Goal: Information Seeking & Learning: Learn about a topic

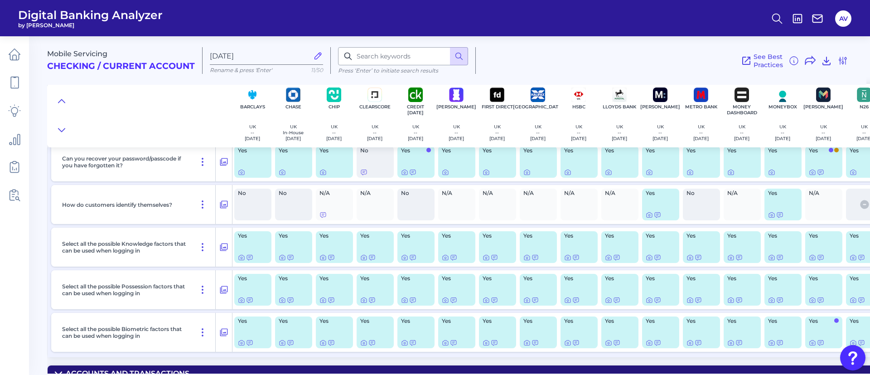
scroll to position [204, 0]
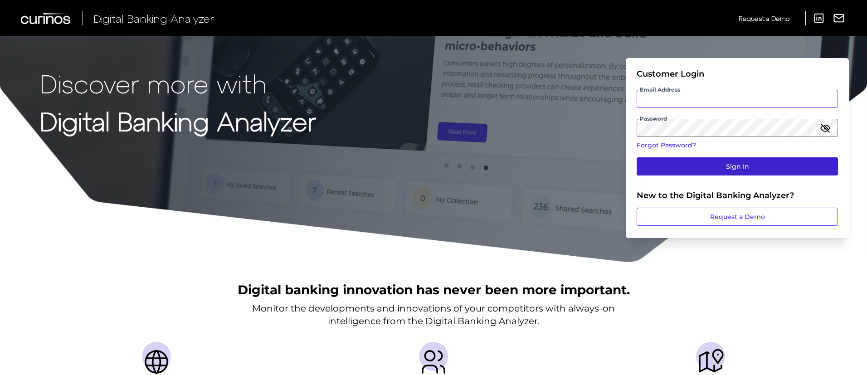
type input "[PERSON_NAME][EMAIL_ADDRESS][DOMAIN_NAME]"
drag, startPoint x: 699, startPoint y: 168, endPoint x: 664, endPoint y: 169, distance: 34.9
click at [699, 168] on button "Sign In" at bounding box center [736, 166] width 201 height 18
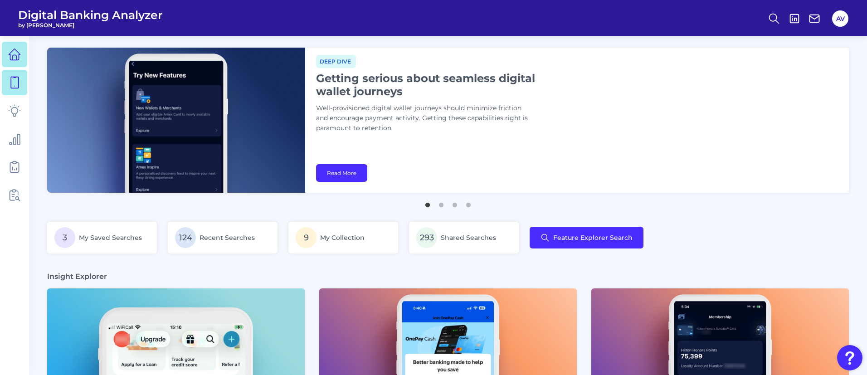
click at [6, 83] on link at bounding box center [14, 82] width 25 height 25
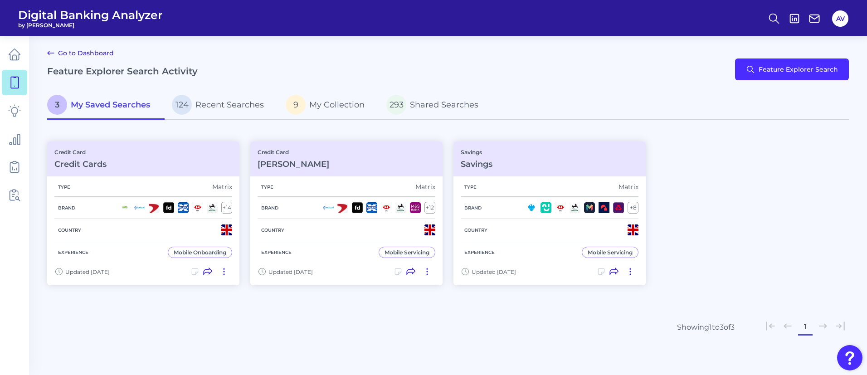
click at [825, 57] on div "Go to Dashboard Feature Explorer Search Activity Feature Explorer Search" at bounding box center [447, 70] width 801 height 44
click at [823, 64] on button "Feature Explorer Search" at bounding box center [792, 69] width 114 height 22
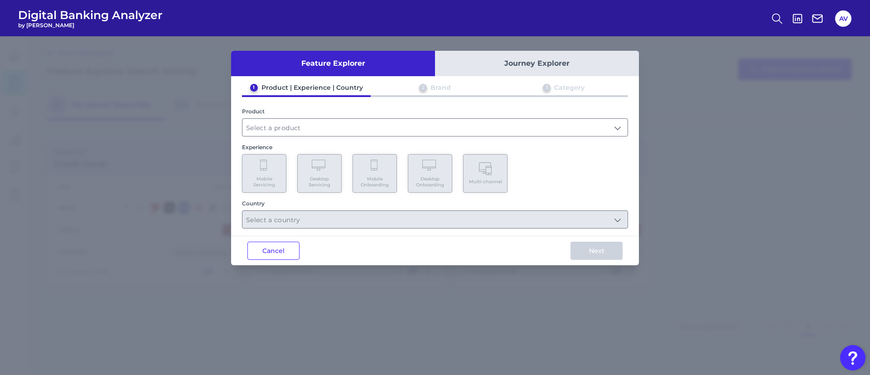
click at [321, 138] on div "1 Product | Experience | Country 2 Brand 3 Category Product Experience Mobile S…" at bounding box center [435, 155] width 408 height 145
click at [298, 128] on input "text" at bounding box center [434, 127] width 385 height 17
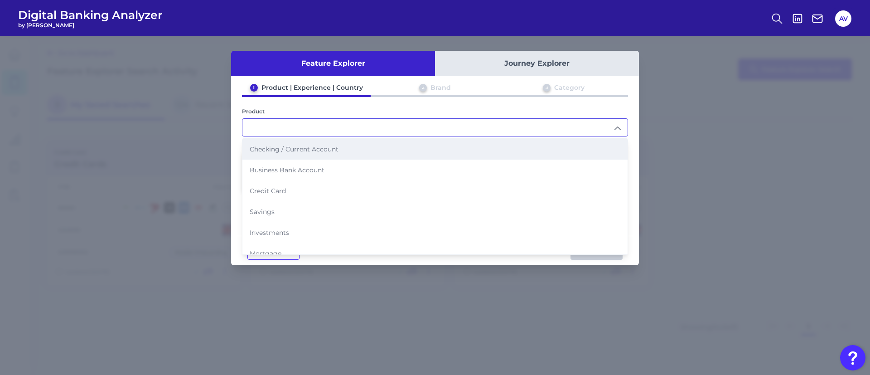
click at [289, 153] on span "Checking / Current Account" at bounding box center [294, 149] width 89 height 8
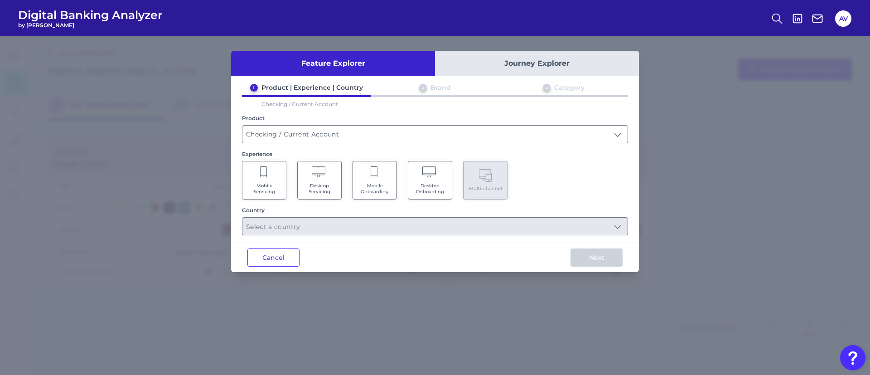
click at [279, 174] on Servicing "Mobile Servicing" at bounding box center [264, 180] width 44 height 39
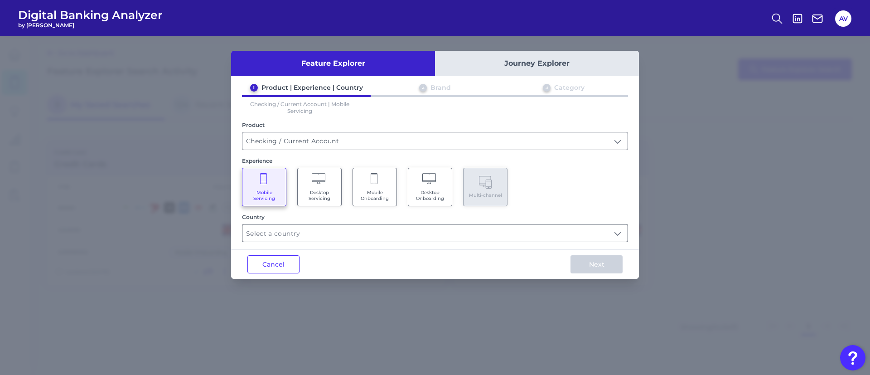
click at [328, 230] on input "text" at bounding box center [434, 232] width 385 height 17
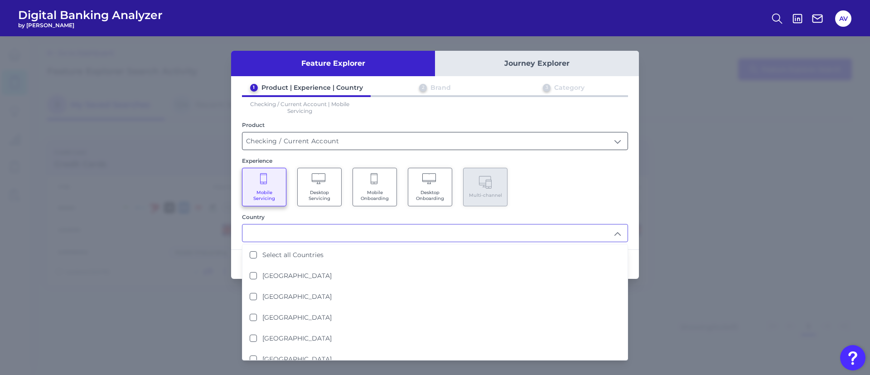
click at [310, 140] on input "Checking / Current Account" at bounding box center [434, 140] width 385 height 17
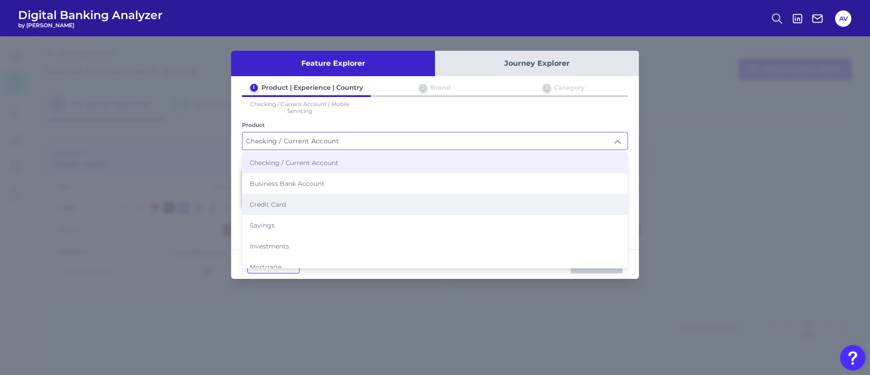
click at [304, 210] on li "Credit Card" at bounding box center [434, 204] width 385 height 21
type input "Credit Card"
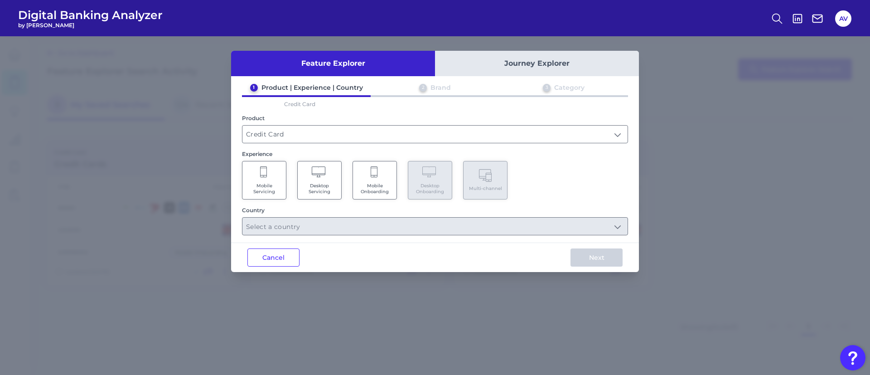
drag, startPoint x: 255, startPoint y: 180, endPoint x: 260, endPoint y: 183, distance: 5.9
click at [255, 180] on Servicing "Mobile Servicing" at bounding box center [264, 180] width 44 height 39
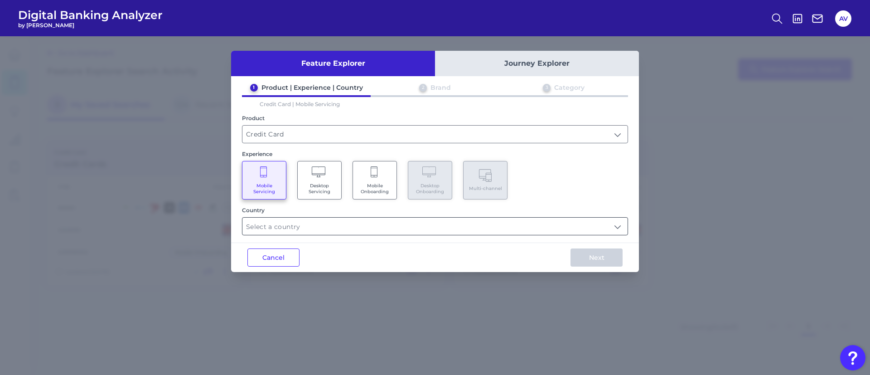
click at [329, 233] on input "text" at bounding box center [434, 226] width 385 height 17
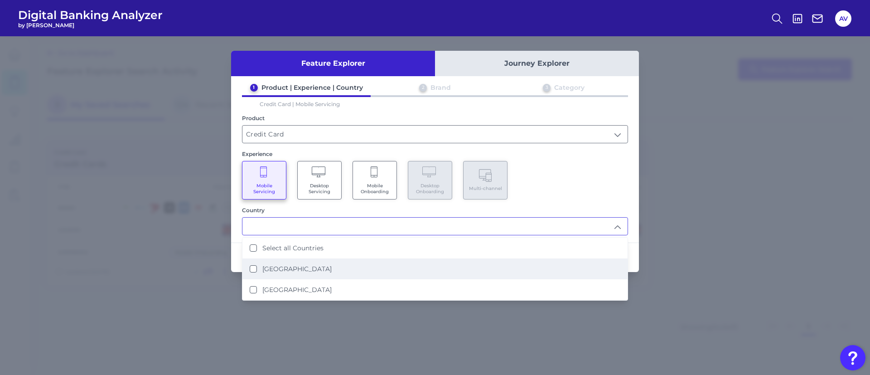
click at [338, 271] on li "[GEOGRAPHIC_DATA]" at bounding box center [434, 268] width 385 height 21
type input "[GEOGRAPHIC_DATA]"
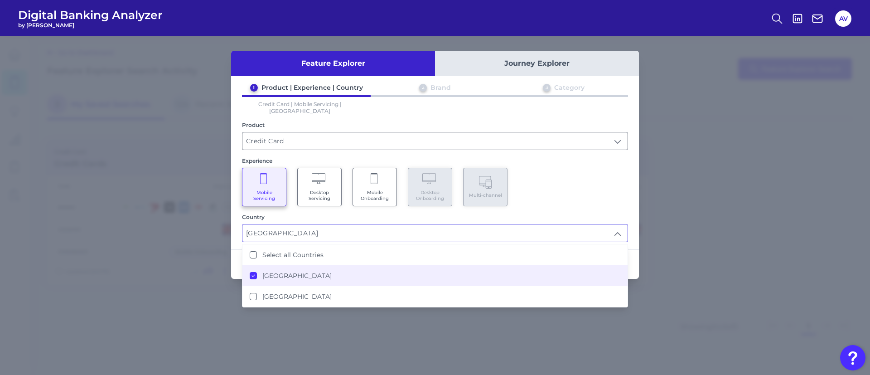
drag, startPoint x: 599, startPoint y: 161, endPoint x: 601, endPoint y: 190, distance: 28.6
click at [600, 168] on div "Mobile Servicing Desktop Servicing Mobile Onboarding Desktop Onboarding Multi-c…" at bounding box center [435, 187] width 386 height 39
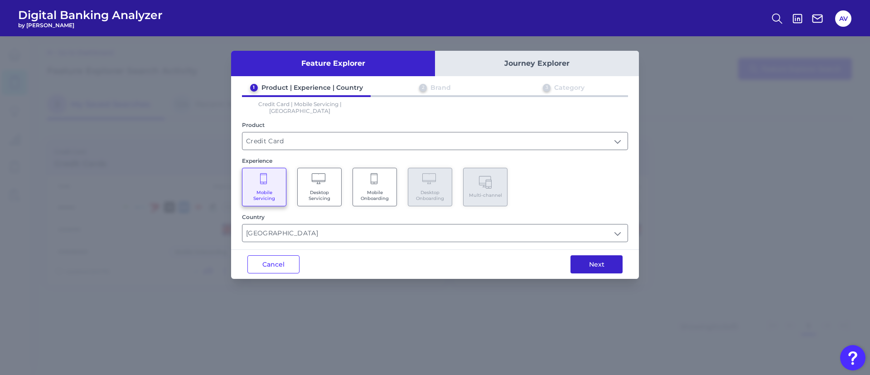
click at [592, 265] on button "Next" at bounding box center [597, 264] width 52 height 18
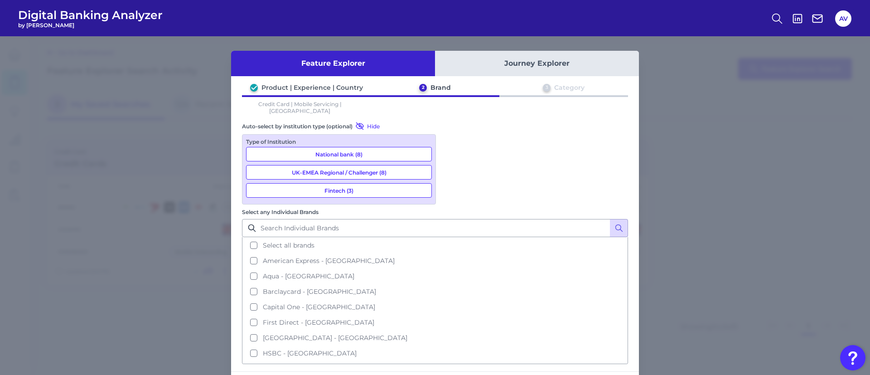
click at [487, 237] on button "Select all brands" at bounding box center [435, 244] width 384 height 15
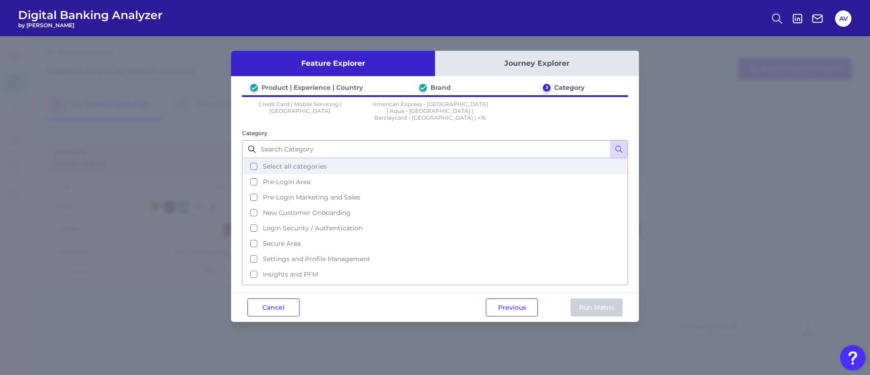
click at [310, 159] on button "Select all categories" at bounding box center [435, 166] width 384 height 15
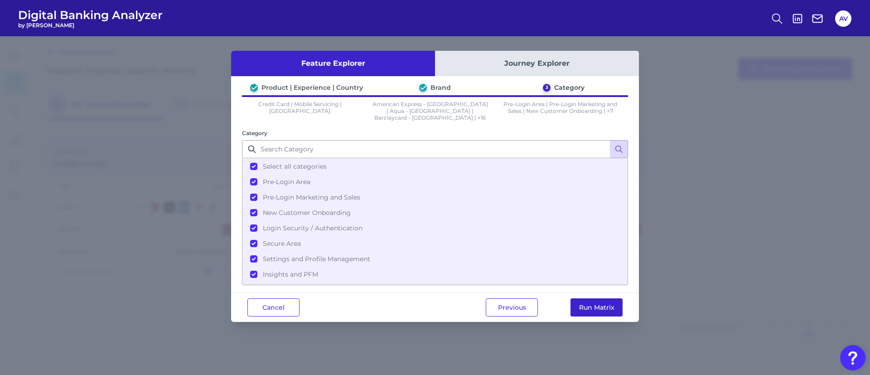
click at [580, 305] on button "Run Matrix" at bounding box center [597, 307] width 52 height 18
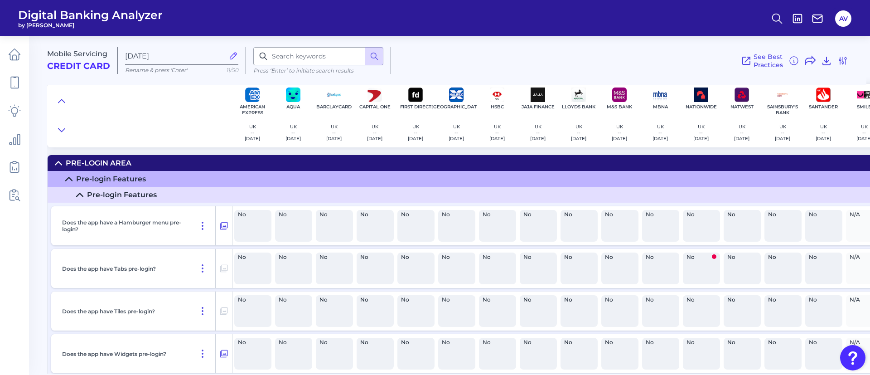
click at [69, 97] on div at bounding box center [139, 115] width 185 height 63
click at [65, 97] on button at bounding box center [61, 101] width 15 height 13
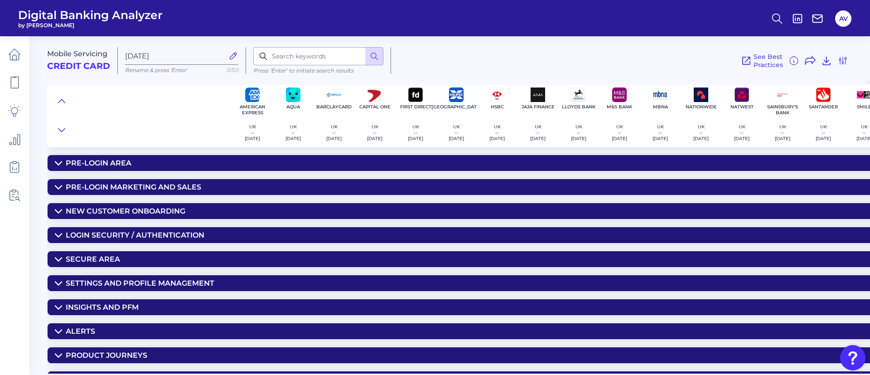
click at [146, 235] on div "Login Security / Authentication" at bounding box center [135, 235] width 139 height 9
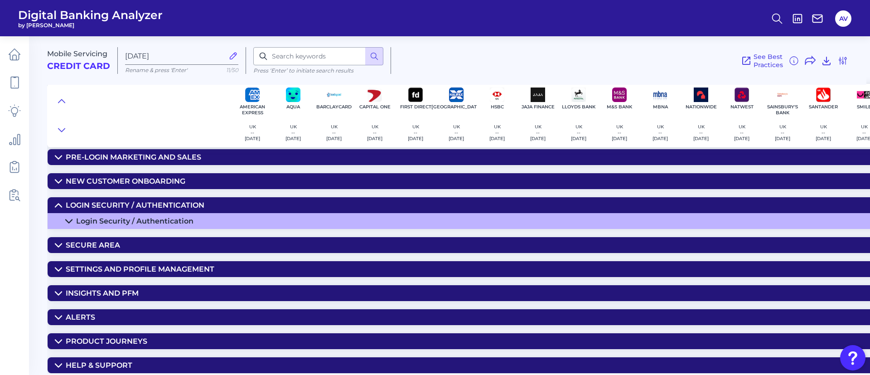
click at [157, 219] on div "Login Security / Authentication" at bounding box center [134, 221] width 117 height 9
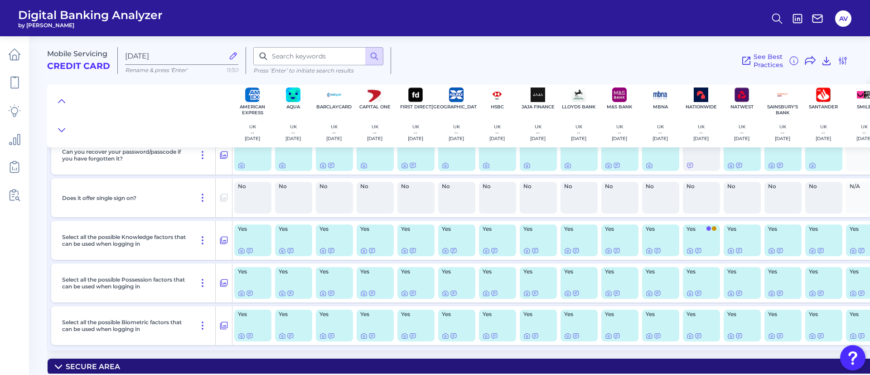
scroll to position [237, 0]
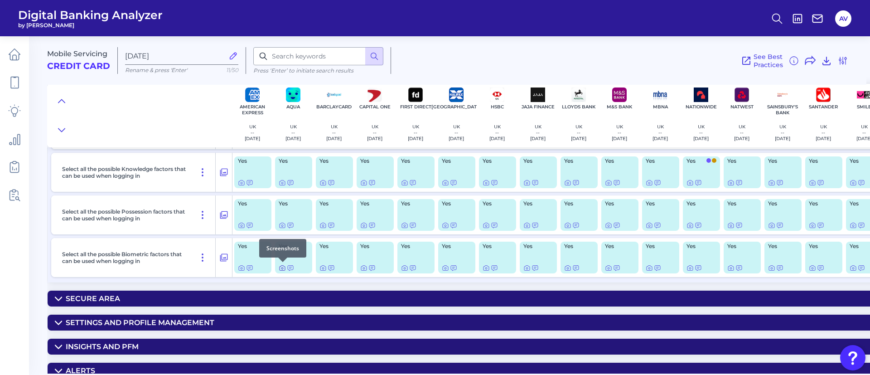
click at [279, 267] on icon at bounding box center [282, 267] width 7 height 7
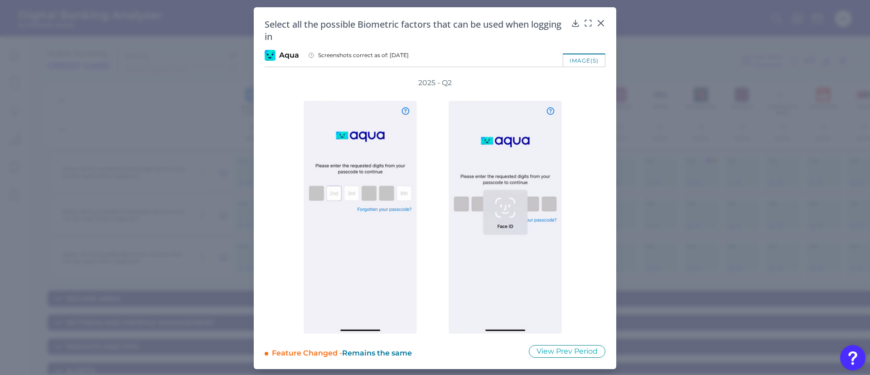
click at [574, 190] on div at bounding box center [507, 211] width 145 height 246
click at [603, 21] on icon at bounding box center [600, 23] width 9 height 9
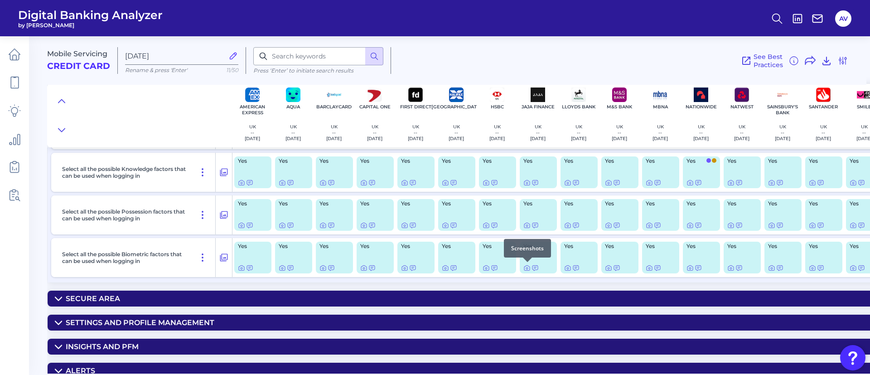
click at [527, 266] on div at bounding box center [527, 261] width 9 height 9
click at [527, 267] on icon at bounding box center [527, 268] width 2 height 2
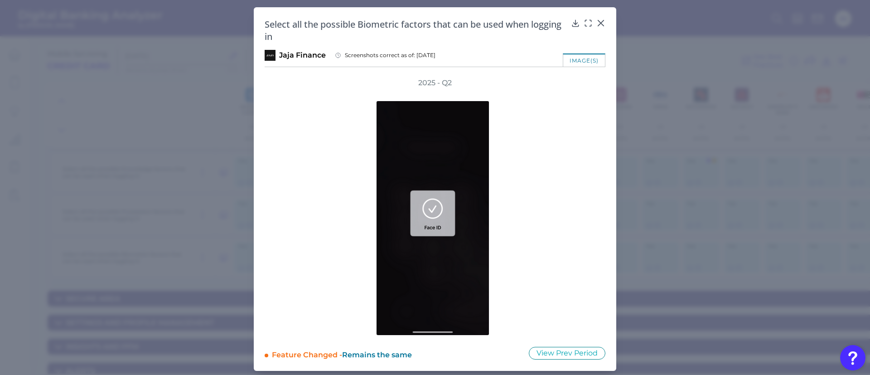
click at [563, 135] on div "2025 - Q2" at bounding box center [435, 206] width 341 height 257
click at [601, 24] on icon at bounding box center [600, 23] width 9 height 9
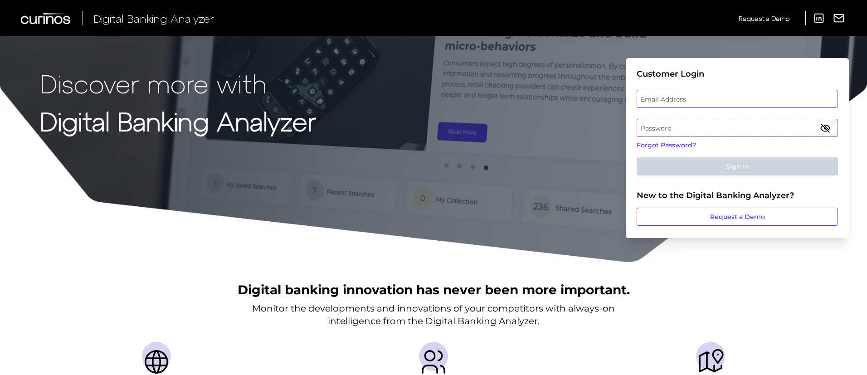
type input "[PERSON_NAME][EMAIL_ADDRESS][DOMAIN_NAME]"
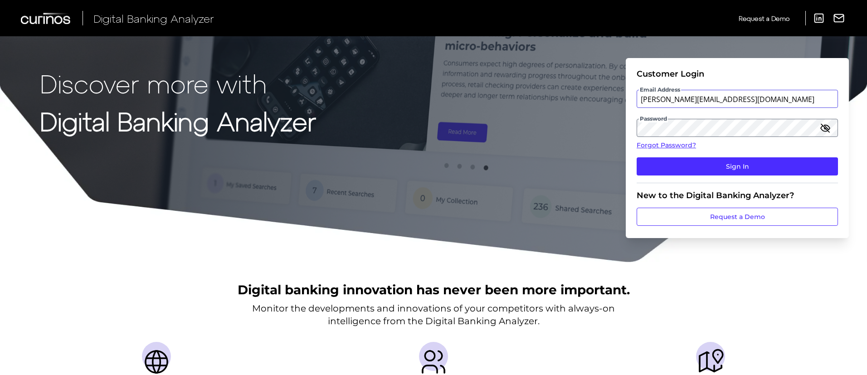
click at [698, 99] on input "[PERSON_NAME][EMAIL_ADDRESS][DOMAIN_NAME]" at bounding box center [736, 99] width 201 height 18
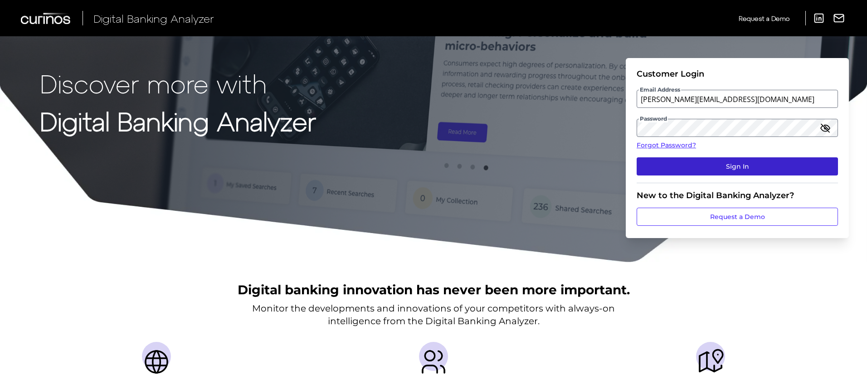
click at [676, 170] on button "Sign In" at bounding box center [736, 166] width 201 height 18
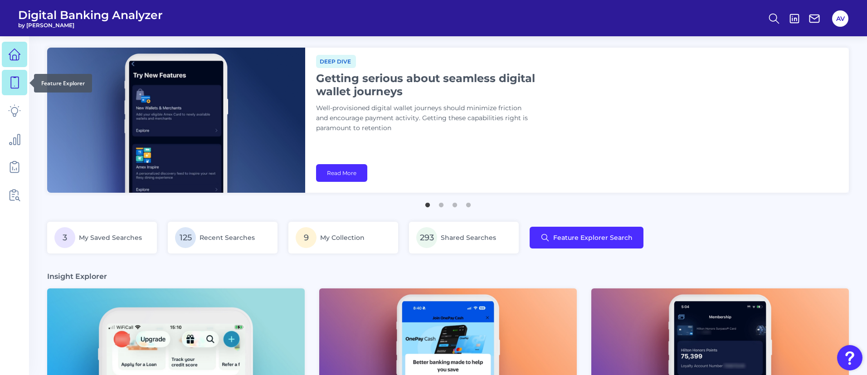
click at [23, 79] on link at bounding box center [14, 82] width 25 height 25
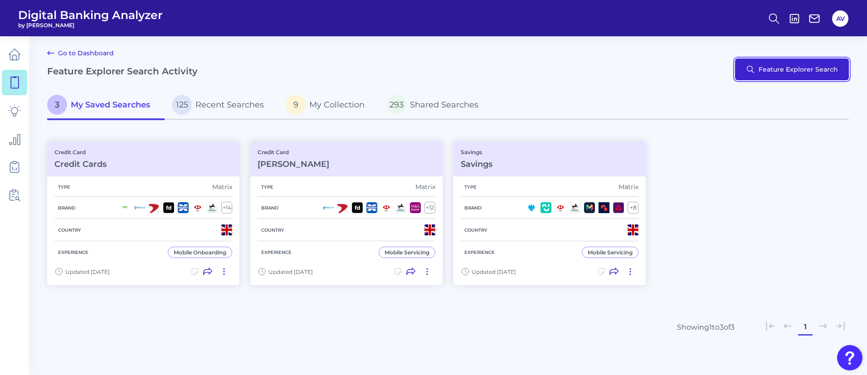
click at [773, 74] on button "Feature Explorer Search" at bounding box center [792, 69] width 114 height 22
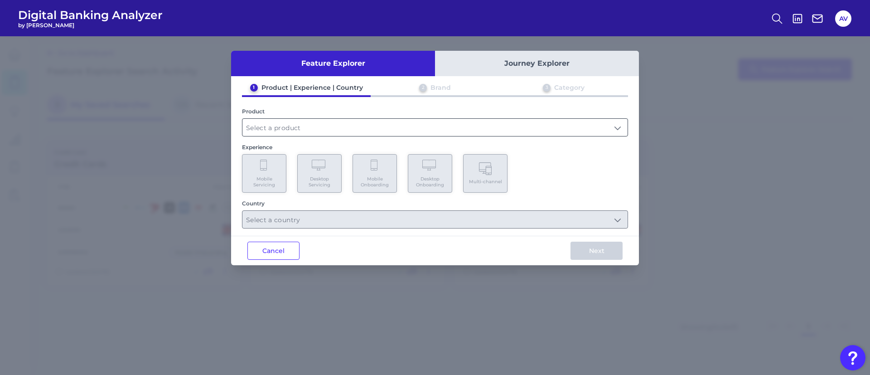
click at [325, 127] on input "text" at bounding box center [434, 127] width 385 height 17
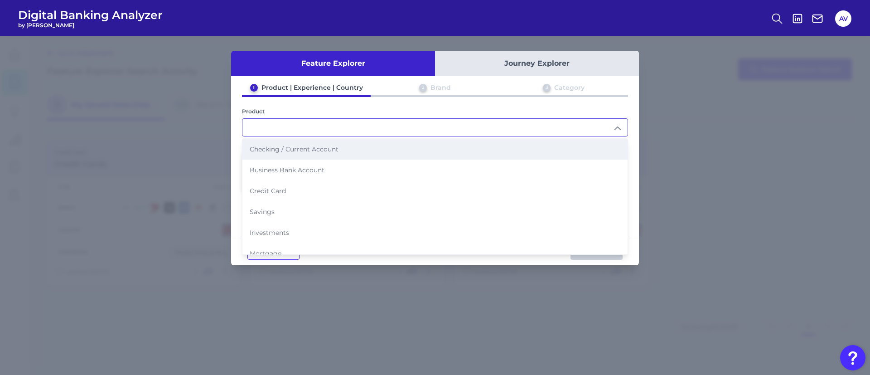
click at [319, 159] on li "Checking / Current Account" at bounding box center [434, 149] width 385 height 21
type input "Checking / Current Account"
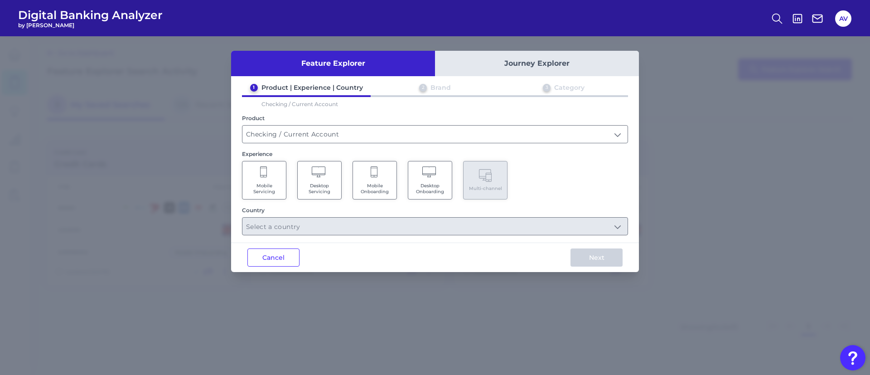
click at [272, 187] on span "Mobile Servicing" at bounding box center [264, 189] width 34 height 12
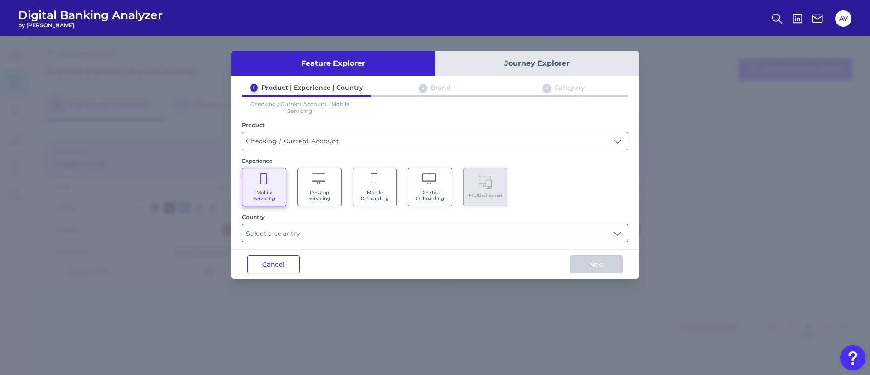
click at [375, 239] on input "text" at bounding box center [434, 232] width 385 height 17
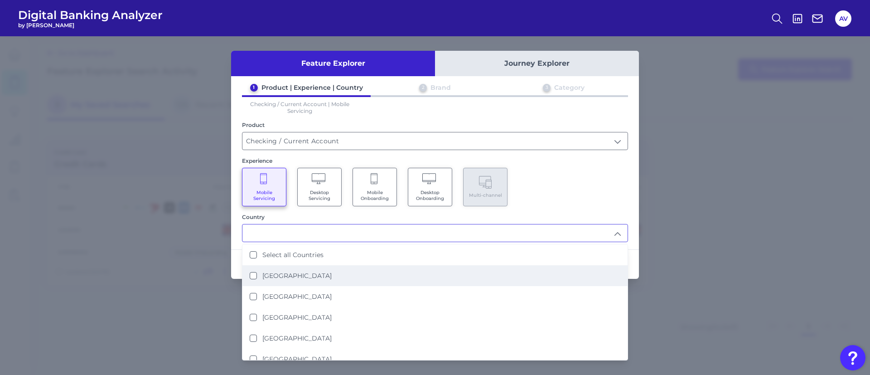
click at [348, 279] on li "[GEOGRAPHIC_DATA]" at bounding box center [434, 275] width 385 height 21
type input "[GEOGRAPHIC_DATA]"
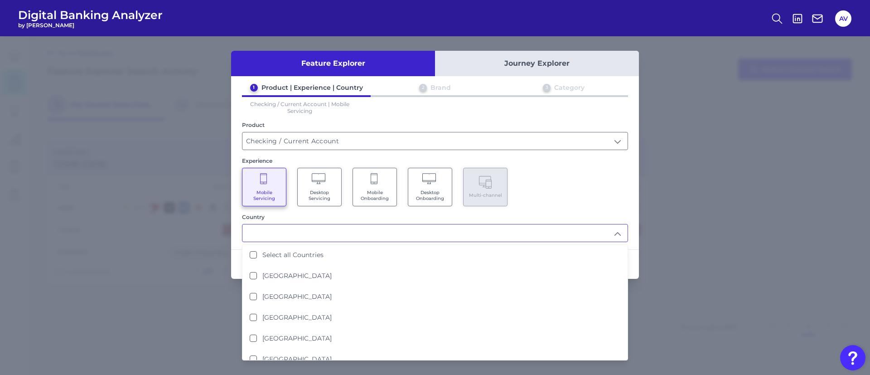
scroll to position [0, 0]
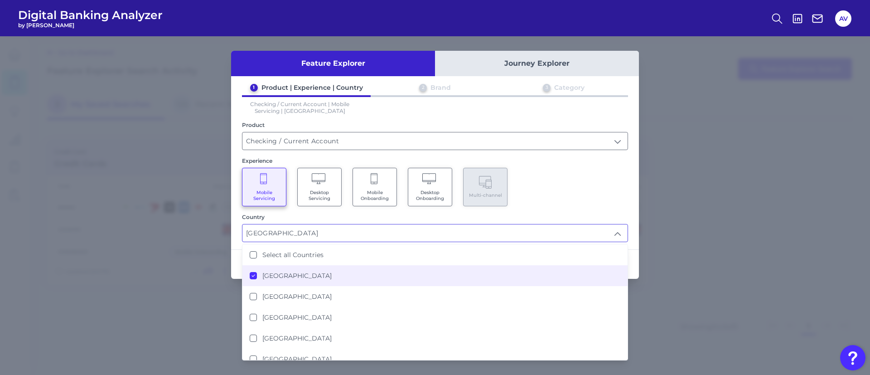
click at [552, 190] on div "Mobile Servicing Desktop Servicing Mobile Onboarding Desktop Onboarding Multi-c…" at bounding box center [435, 187] width 386 height 39
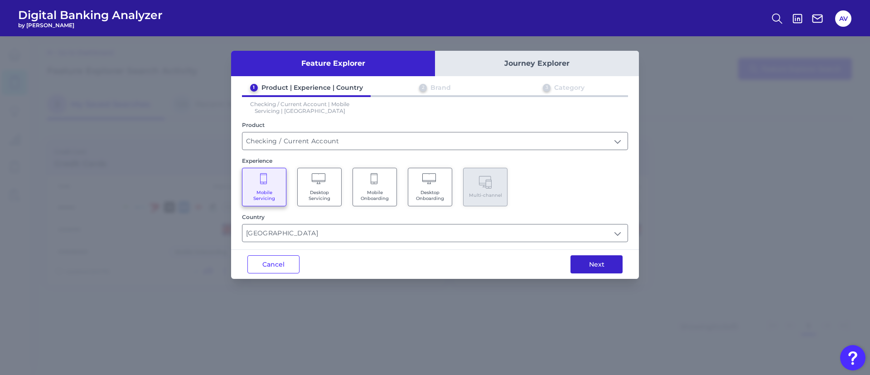
click at [577, 261] on button "Next" at bounding box center [597, 264] width 52 height 18
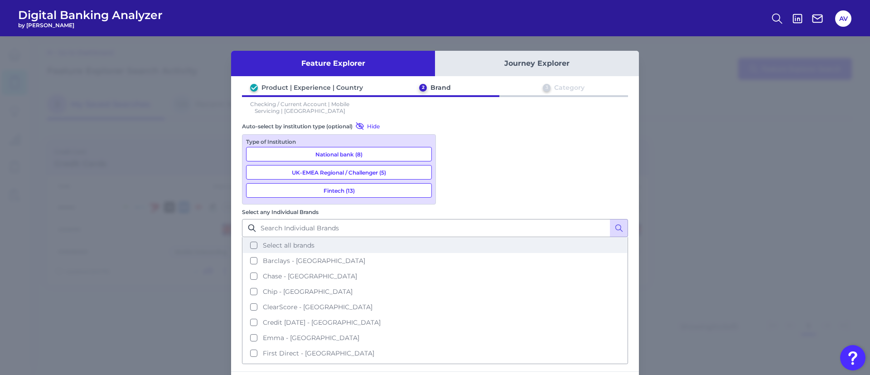
click at [315, 241] on span "Select all brands" at bounding box center [289, 245] width 52 height 8
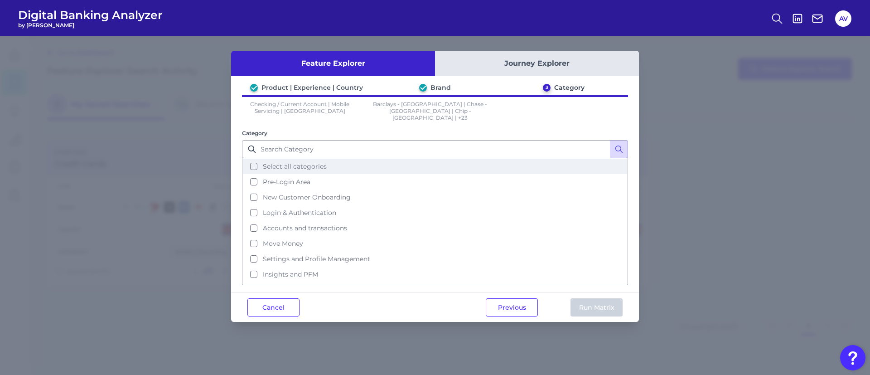
click at [327, 163] on button "Select all categories" at bounding box center [435, 166] width 384 height 15
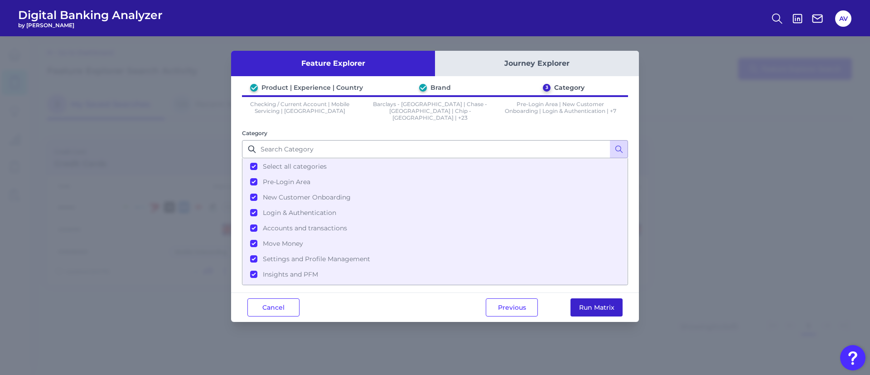
click at [580, 300] on button "Run Matrix" at bounding box center [597, 307] width 52 height 18
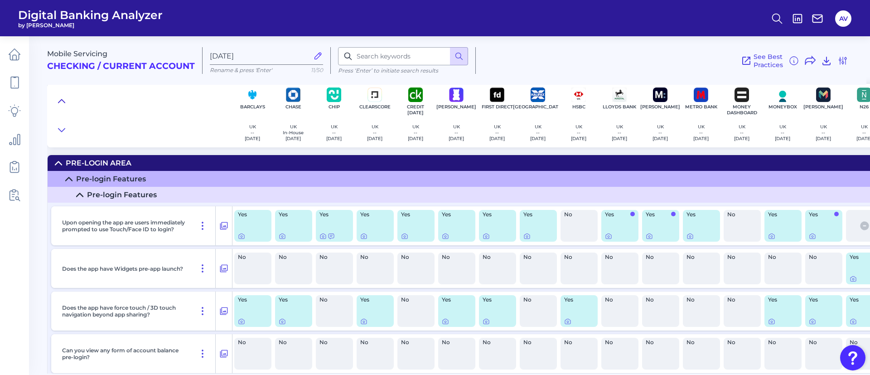
click at [60, 102] on icon at bounding box center [61, 100] width 6 height 3
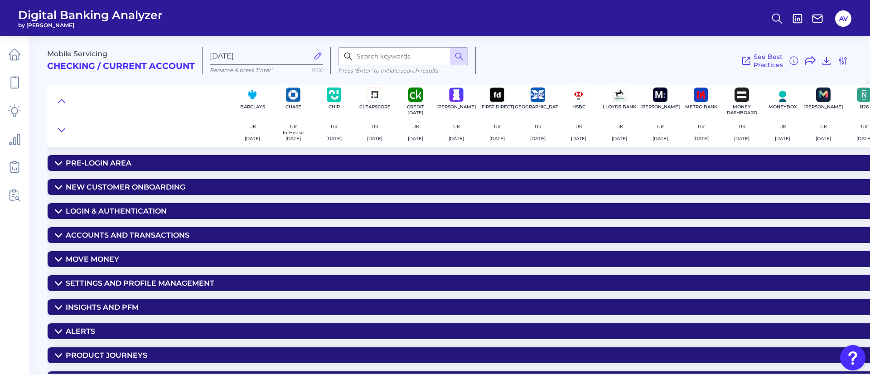
click at [152, 210] on div "Login & Authentication" at bounding box center [116, 211] width 101 height 9
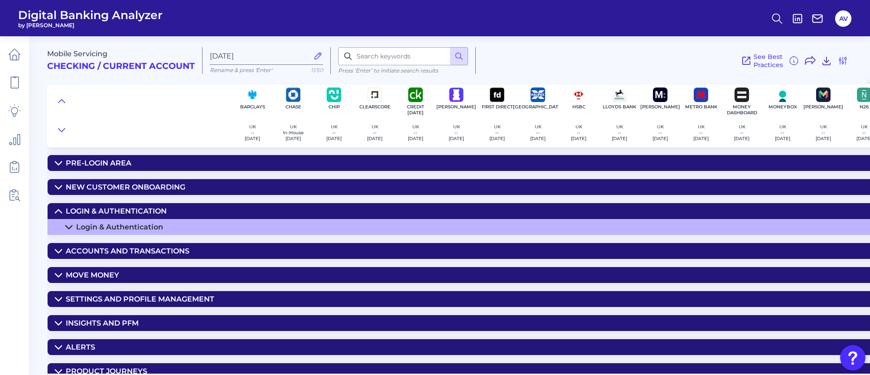
click at [164, 223] on summary "Login & Authentication" at bounding box center [670, 227] width 1245 height 16
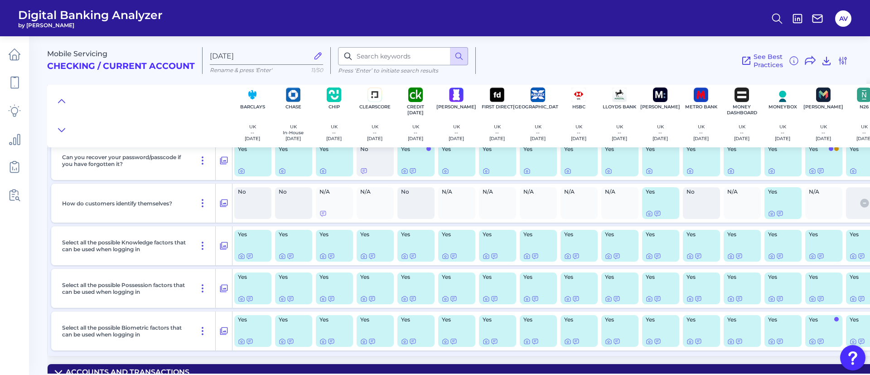
scroll to position [204, 0]
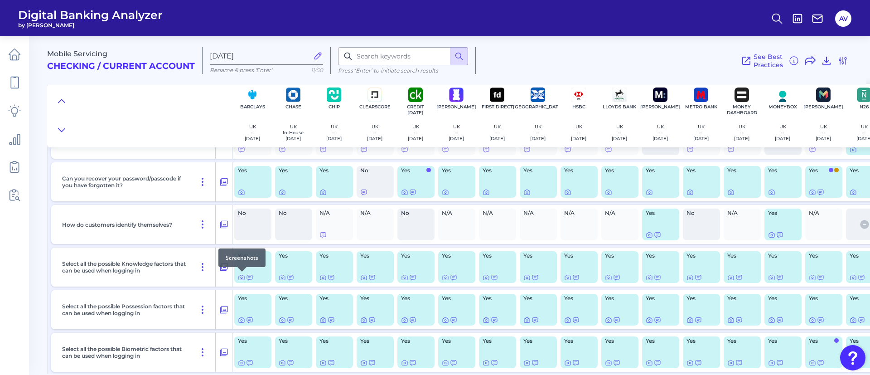
click at [243, 277] on icon at bounding box center [241, 277] width 7 height 7
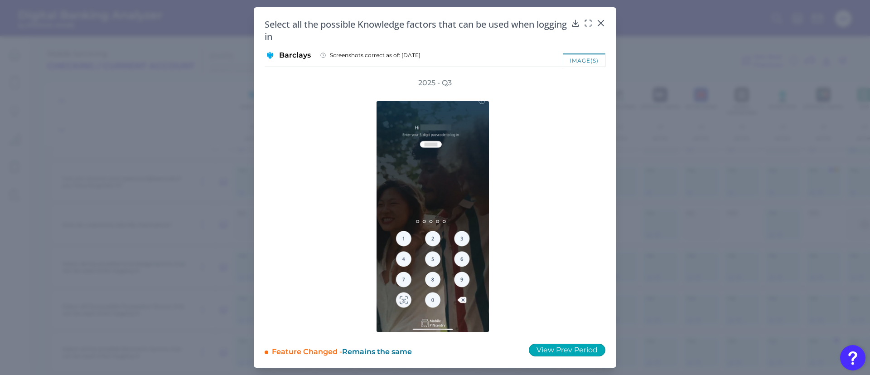
click at [556, 349] on button "View Prev Period" at bounding box center [567, 350] width 77 height 13
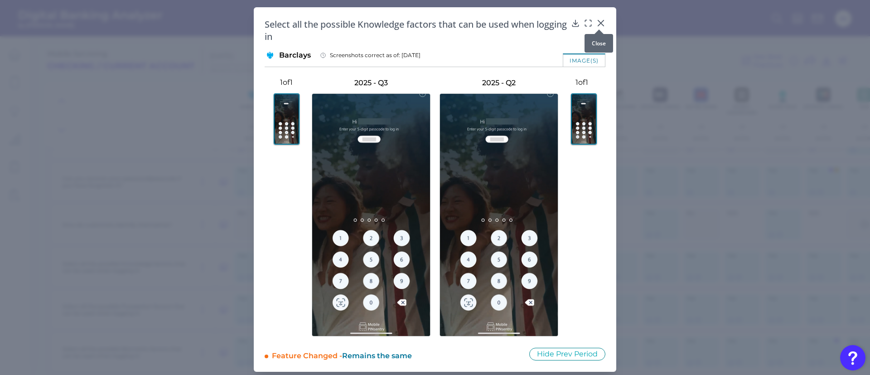
click at [600, 22] on icon at bounding box center [600, 22] width 5 height 5
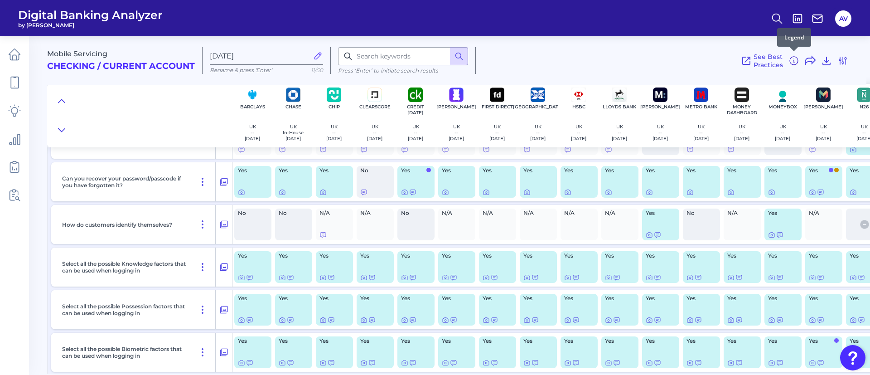
click at [794, 61] on icon at bounding box center [794, 62] width 1 height 2
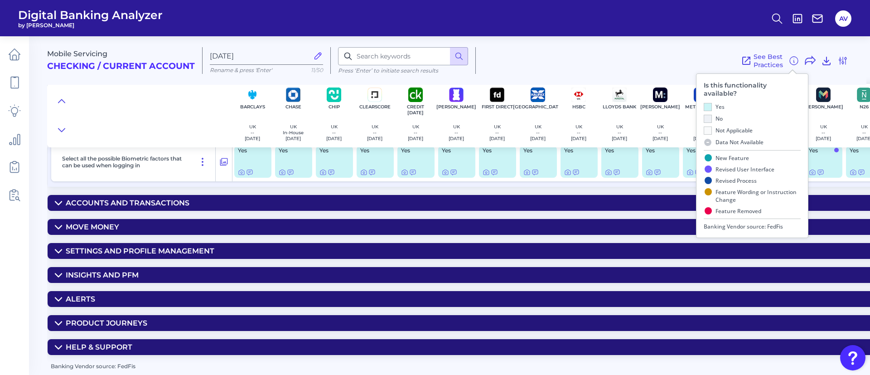
scroll to position [398, 0]
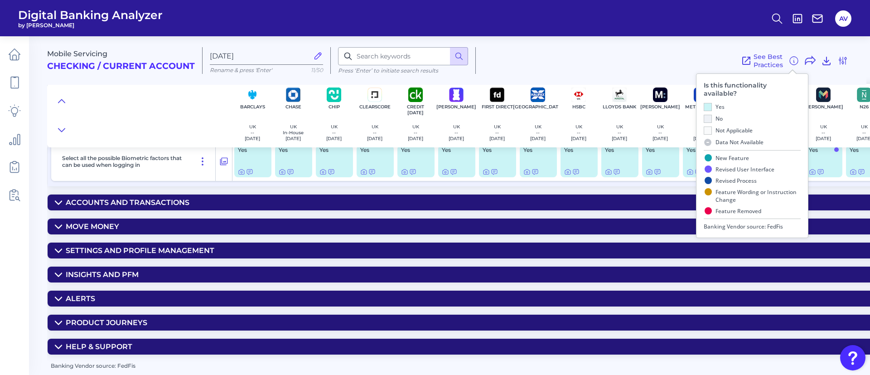
click at [164, 198] on div "Accounts and transactions" at bounding box center [128, 202] width 124 height 9
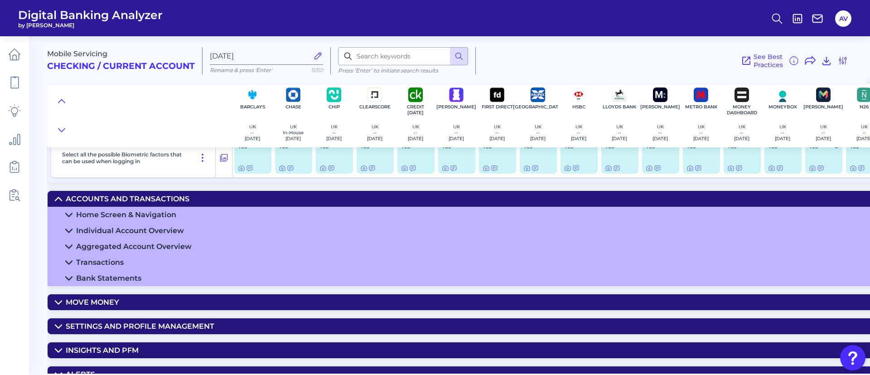
click at [213, 219] on summary "Home Screen & Navigation" at bounding box center [670, 215] width 1245 height 16
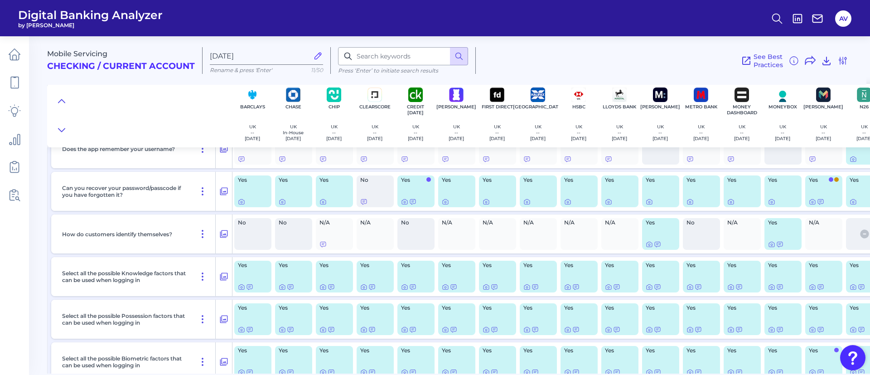
scroll to position [262, 0]
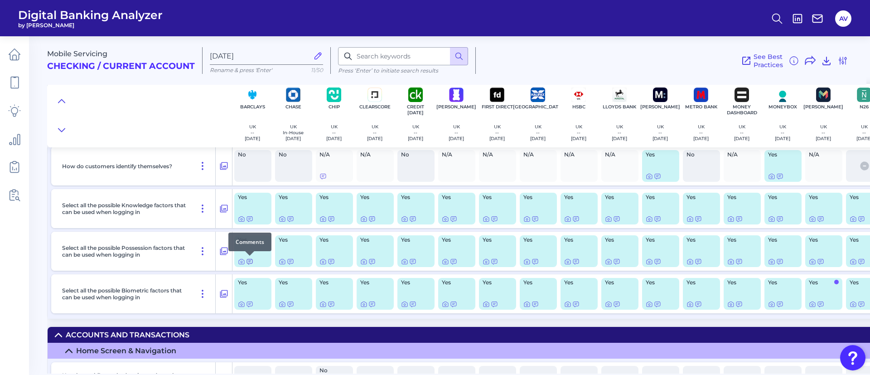
click at [249, 260] on icon at bounding box center [249, 261] width 7 height 7
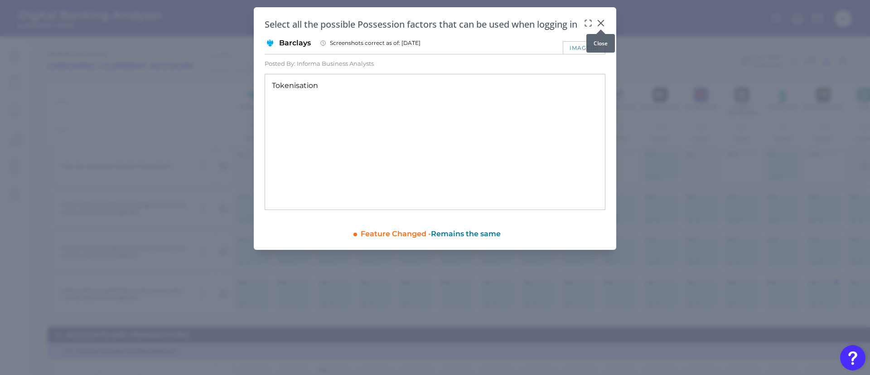
click at [600, 23] on icon at bounding box center [600, 23] width 9 height 9
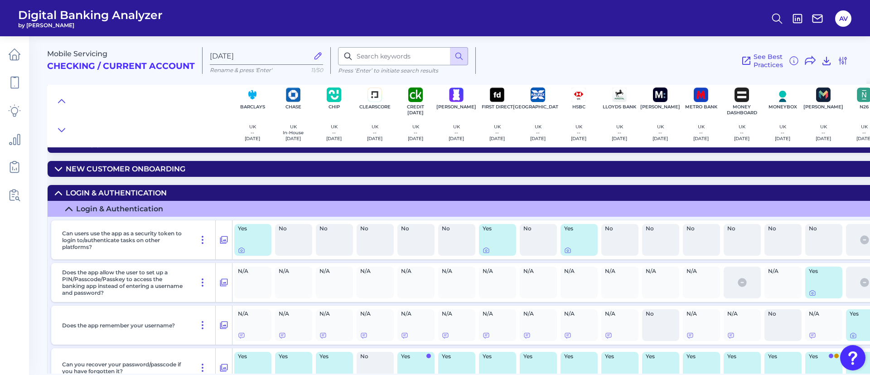
scroll to position [0, 0]
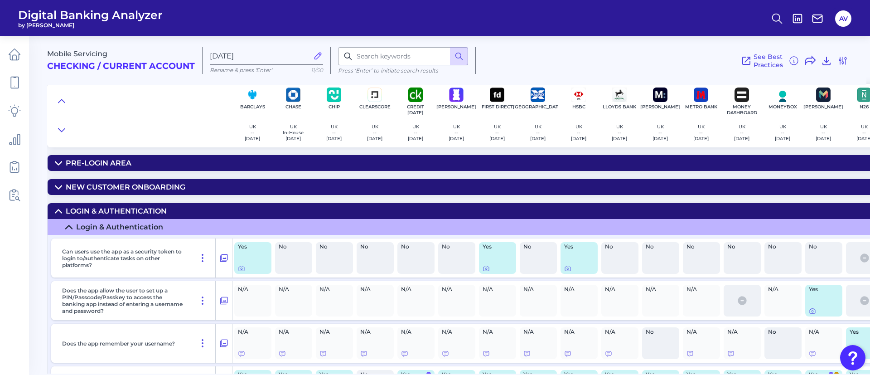
click at [157, 163] on summary "Pre-Login Area" at bounding box center [670, 163] width 1245 height 16
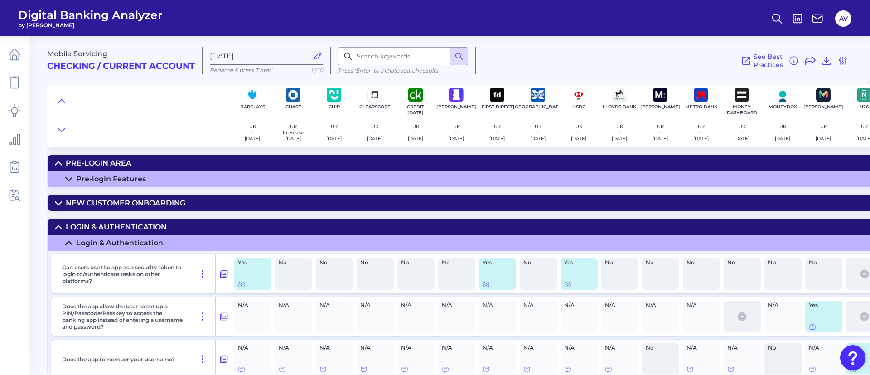
click at [131, 172] on summary "Pre-login Features" at bounding box center [670, 179] width 1245 height 16
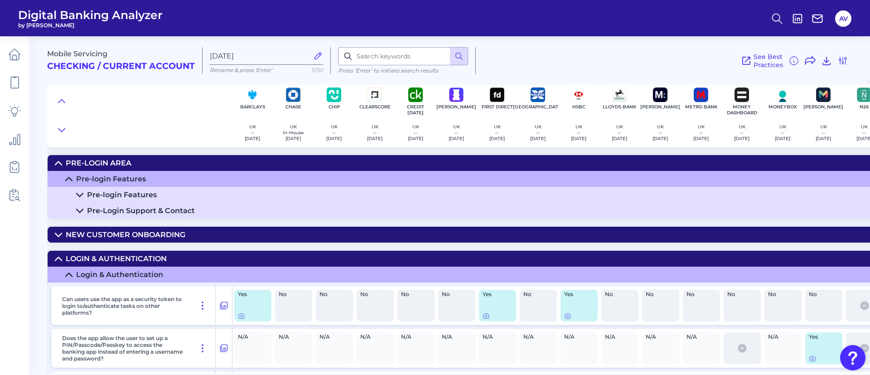
click at [136, 195] on div "Pre-login Features" at bounding box center [122, 194] width 70 height 9
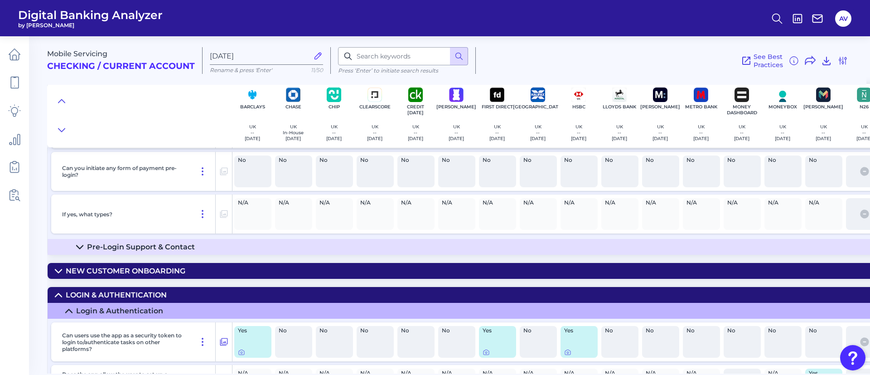
scroll to position [340, 0]
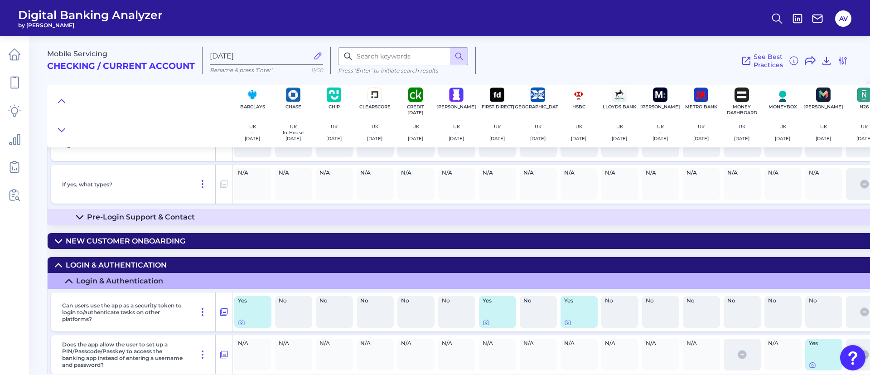
click at [206, 215] on summary "Pre-Login Support & Contact" at bounding box center [670, 217] width 1245 height 16
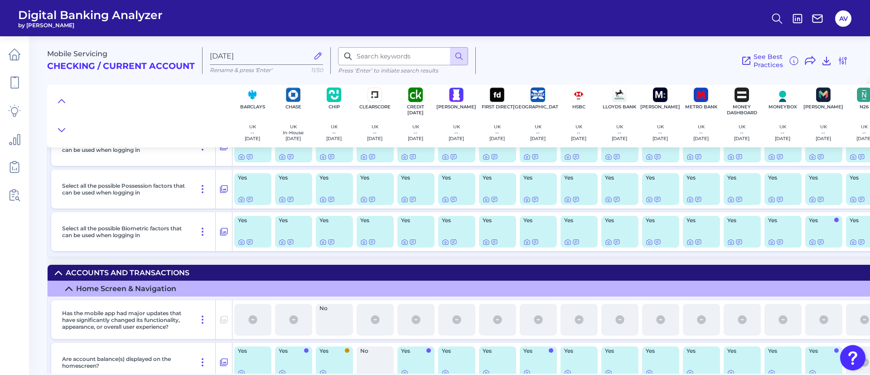
scroll to position [1428, 0]
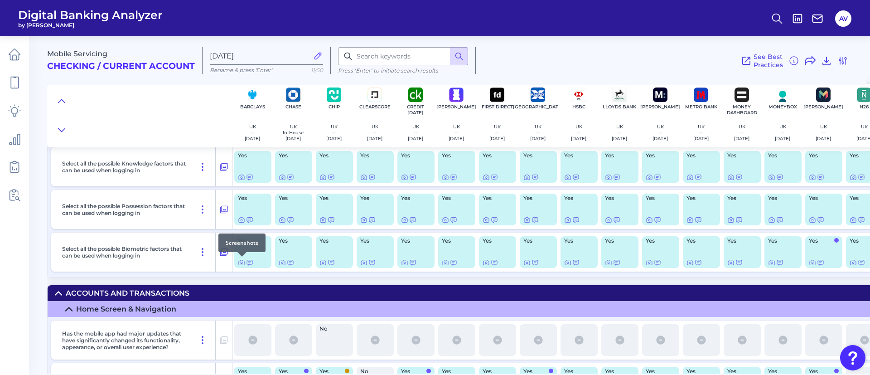
click at [239, 264] on icon at bounding box center [241, 262] width 7 height 7
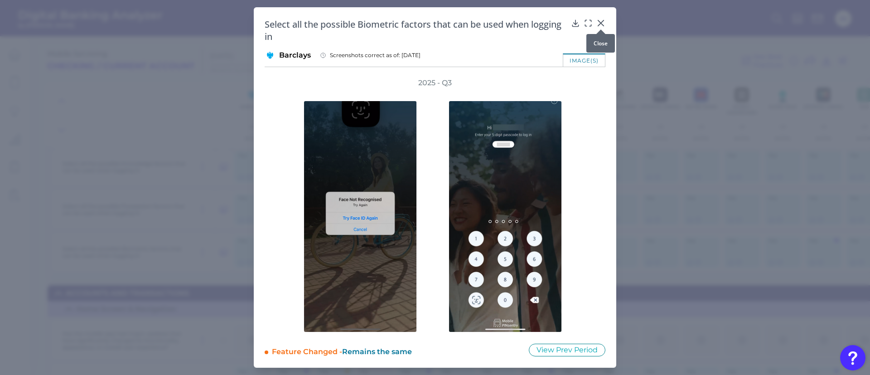
click at [602, 20] on icon at bounding box center [600, 23] width 9 height 9
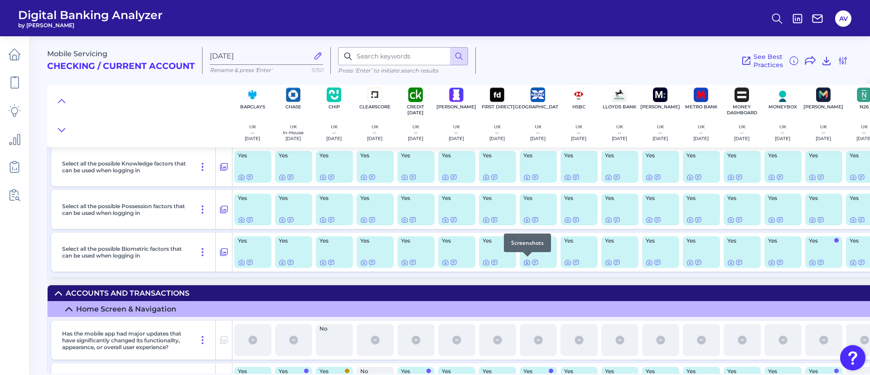
click at [526, 262] on icon at bounding box center [527, 263] width 2 height 2
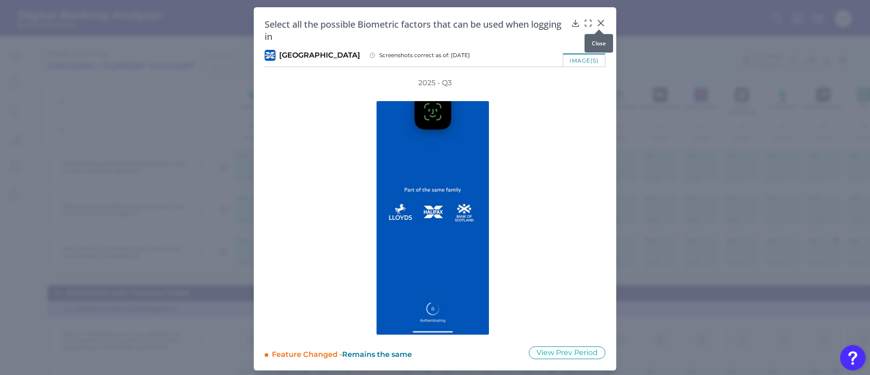
click at [600, 21] on icon at bounding box center [600, 23] width 9 height 9
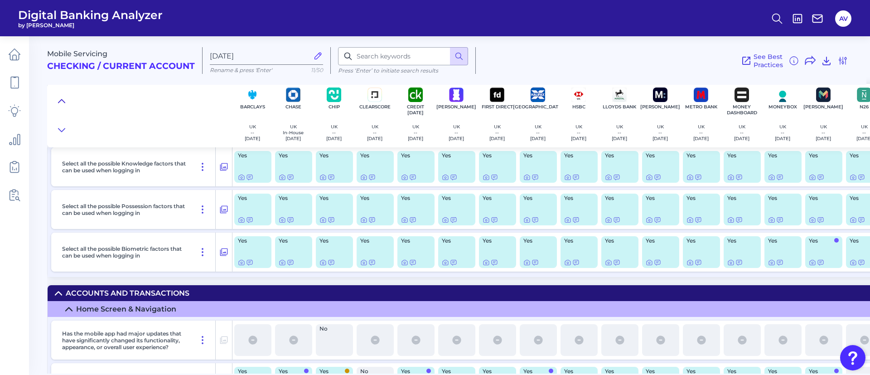
click at [63, 96] on button at bounding box center [61, 101] width 15 height 13
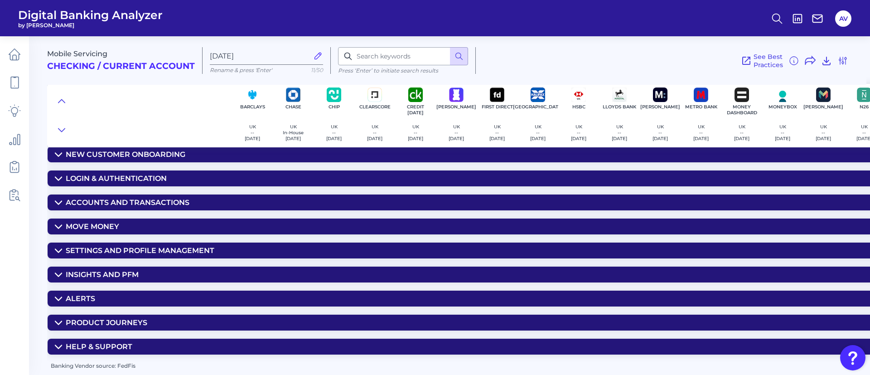
click at [150, 221] on summary "Move Money" at bounding box center [670, 226] width 1245 height 16
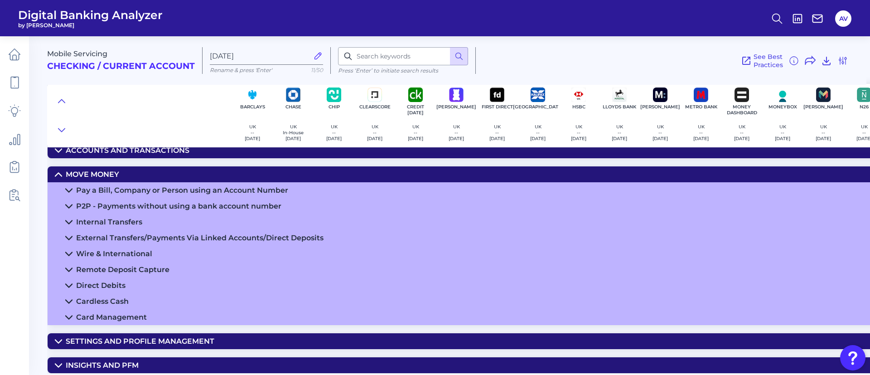
scroll to position [104, 0]
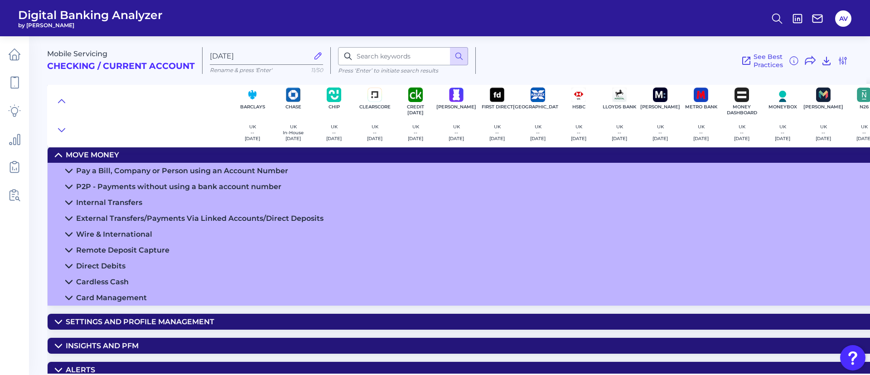
click at [198, 168] on div "Pay a Bill, Company or Person using an Account Number" at bounding box center [182, 170] width 212 height 9
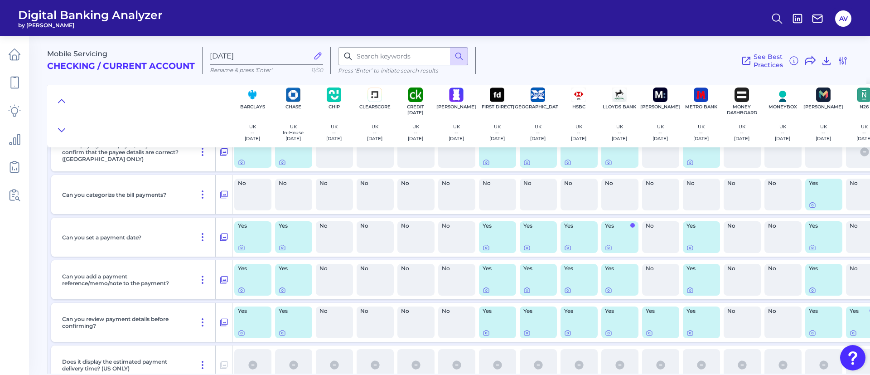
scroll to position [512, 0]
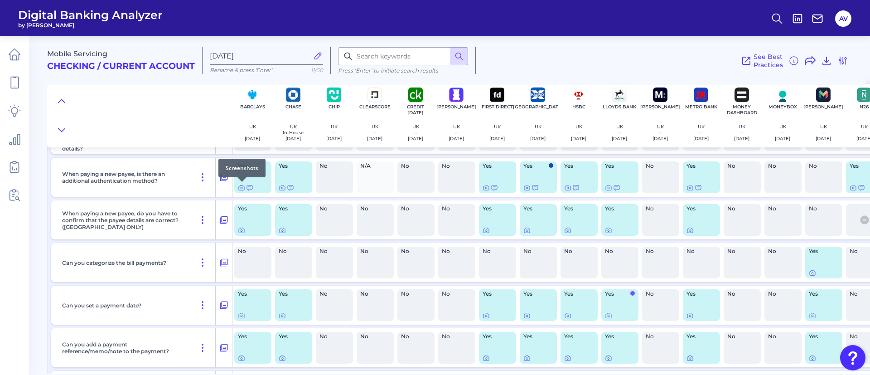
click at [238, 188] on icon at bounding box center [241, 187] width 7 height 7
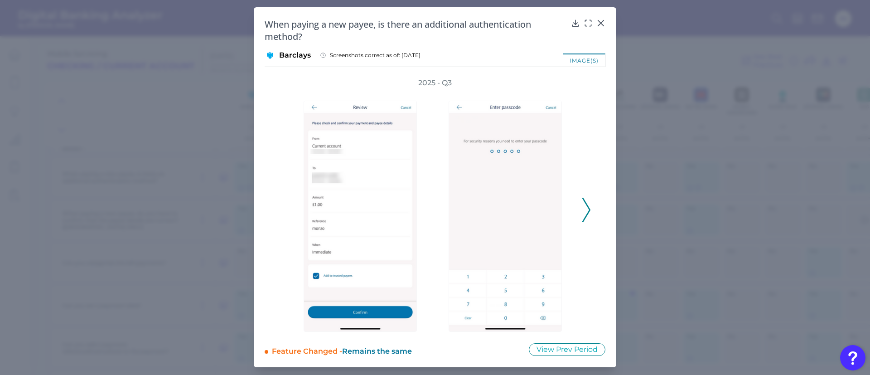
click at [585, 210] on icon at bounding box center [586, 210] width 8 height 24
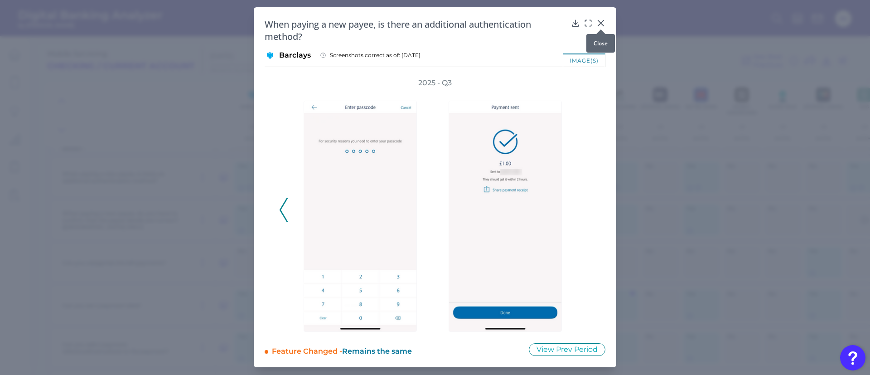
click at [600, 18] on button at bounding box center [600, 22] width 9 height 9
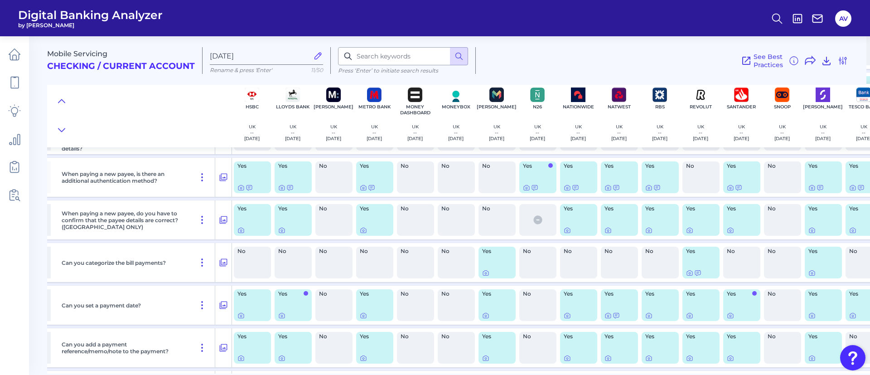
scroll to position [512, 330]
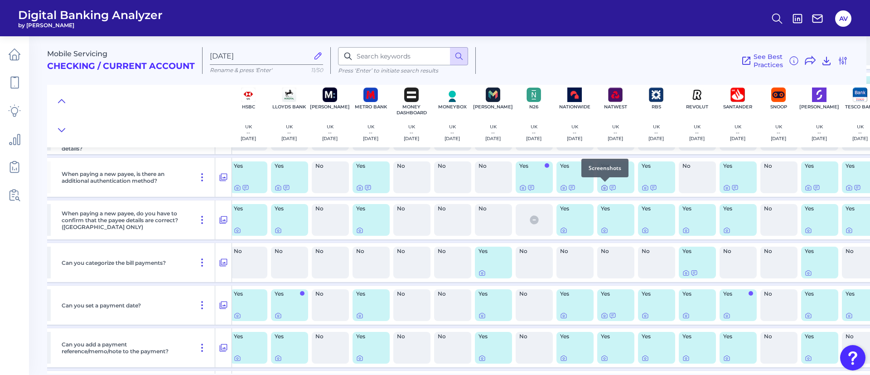
click at [602, 187] on icon at bounding box center [604, 187] width 7 height 7
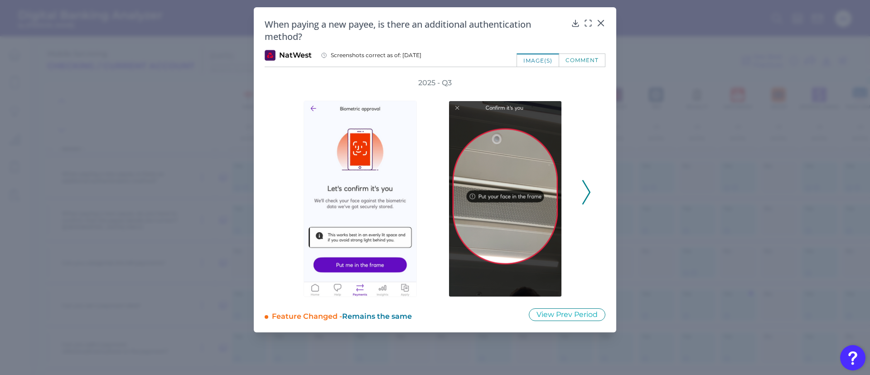
click at [589, 191] on polyline at bounding box center [586, 192] width 7 height 23
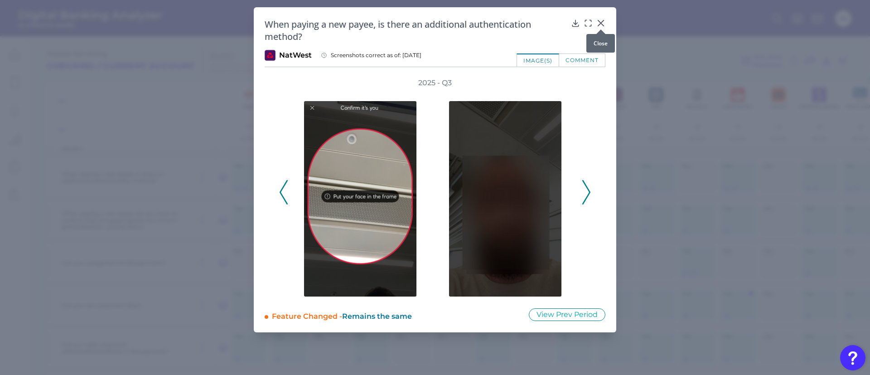
click at [601, 22] on icon at bounding box center [600, 23] width 9 height 9
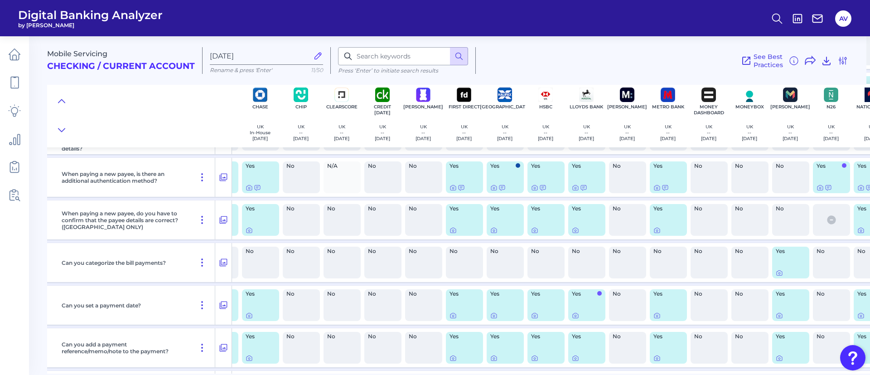
scroll to position [512, 0]
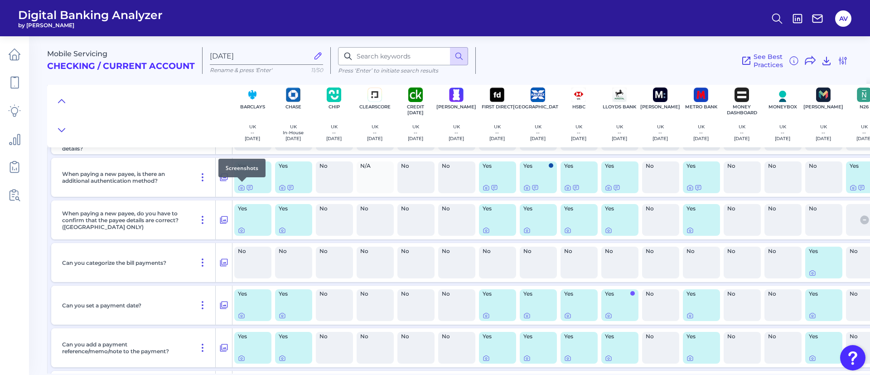
click at [241, 185] on div at bounding box center [241, 181] width 9 height 9
click at [242, 189] on icon at bounding box center [241, 187] width 7 height 7
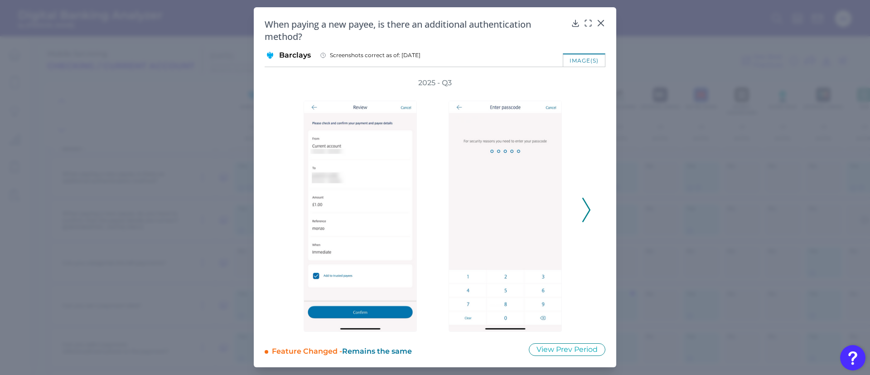
click at [586, 202] on icon at bounding box center [586, 210] width 8 height 24
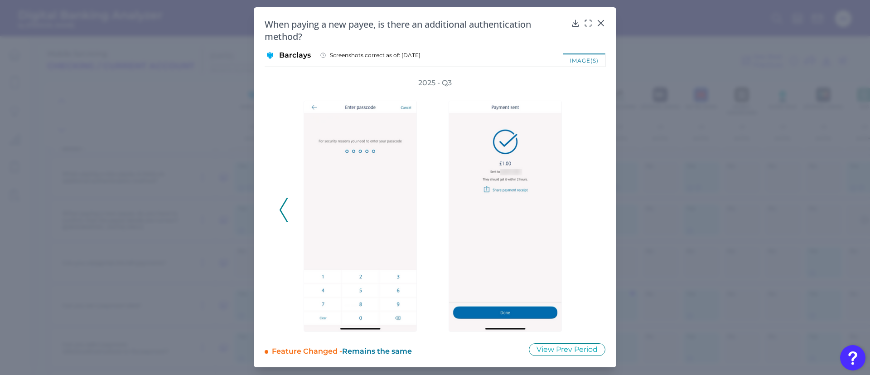
click at [586, 202] on div "2025 - Q3" at bounding box center [435, 205] width 312 height 254
click at [599, 22] on icon at bounding box center [600, 23] width 9 height 9
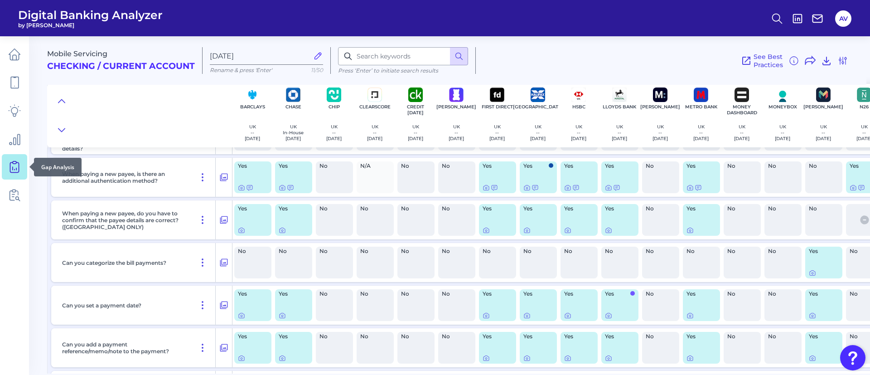
click at [20, 157] on link at bounding box center [14, 166] width 25 height 25
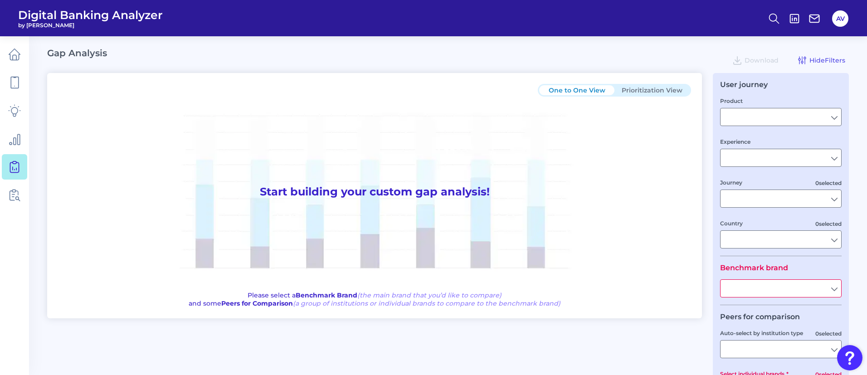
type input "Checking / Current Account"
type input "Mobile Servicing"
type input "Pre-Login Area, New Customer Onboarding, Login & Authentication, Accounts and t…"
type input "[GEOGRAPHIC_DATA]"
type input "All Select individual brands"
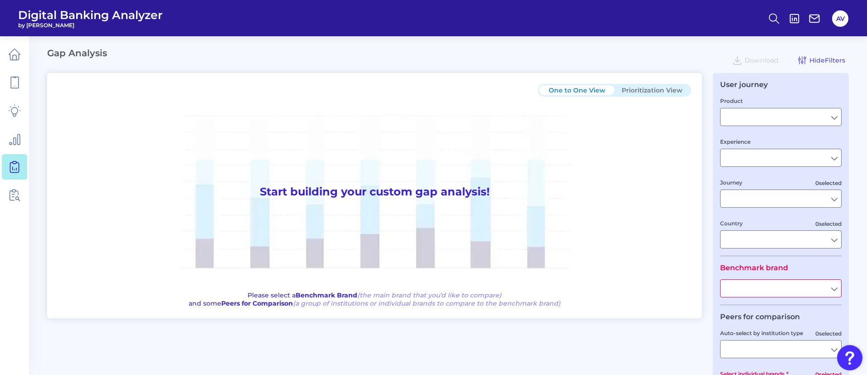
type input "All Journeys"
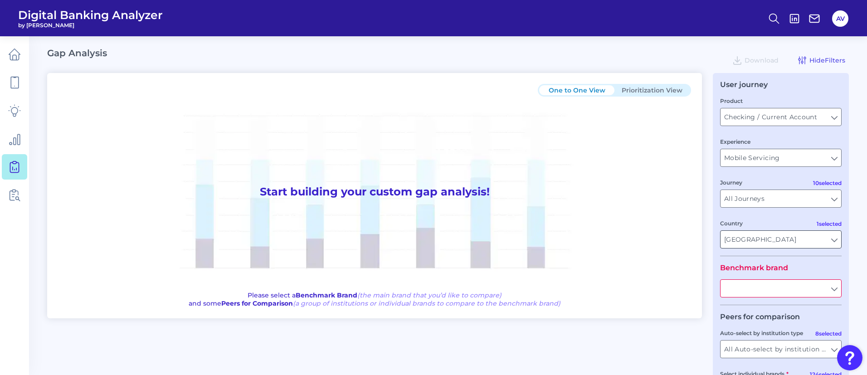
click at [770, 239] on input "[GEOGRAPHIC_DATA]" at bounding box center [780, 239] width 121 height 17
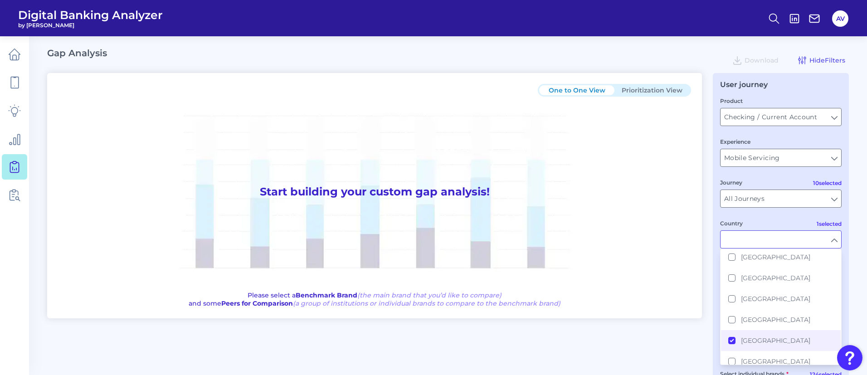
scroll to position [136, 0]
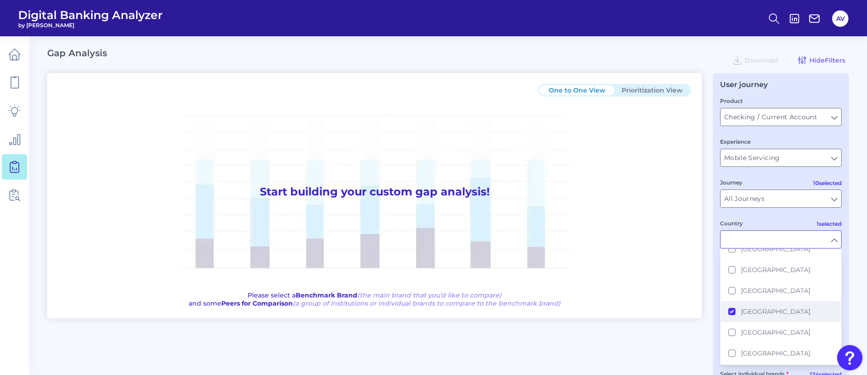
click at [731, 310] on button "[GEOGRAPHIC_DATA]" at bounding box center [781, 311] width 120 height 21
click at [733, 328] on button "[GEOGRAPHIC_DATA]" at bounding box center [781, 332] width 120 height 21
click at [791, 218] on fieldset "Product Checking / Current Account Checking / Current Account Experience Mobile…" at bounding box center [780, 176] width 121 height 160
type input "[GEOGRAPHIC_DATA]"
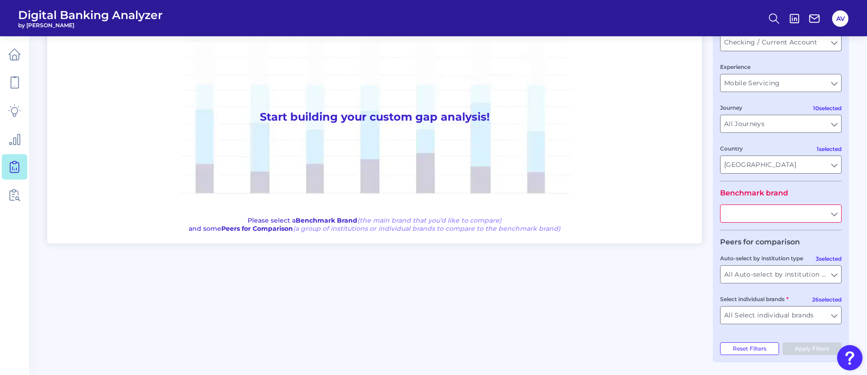
scroll to position [76, 0]
click at [776, 222] on fieldset "Benchmark brand" at bounding box center [780, 209] width 121 height 42
click at [775, 211] on input "text" at bounding box center [780, 212] width 121 height 17
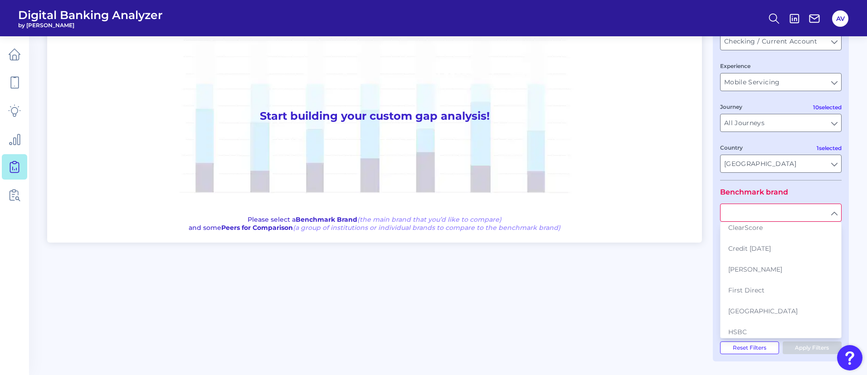
scroll to position [136, 0]
click at [777, 258] on button "HSBC" at bounding box center [781, 263] width 120 height 21
type input "HSBC"
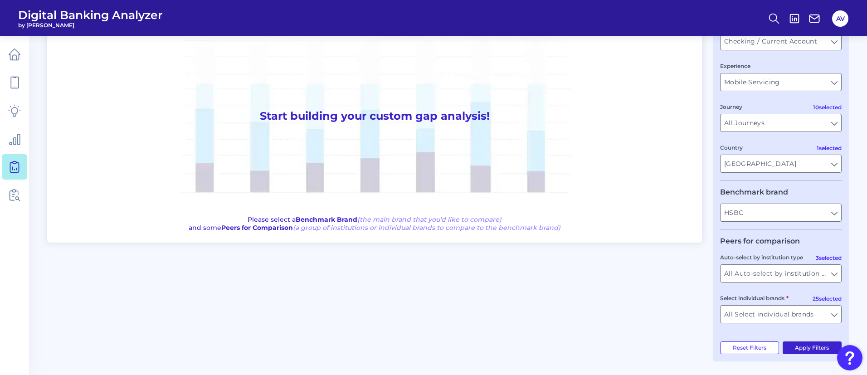
click at [817, 346] on button "Apply Filters" at bounding box center [811, 347] width 59 height 13
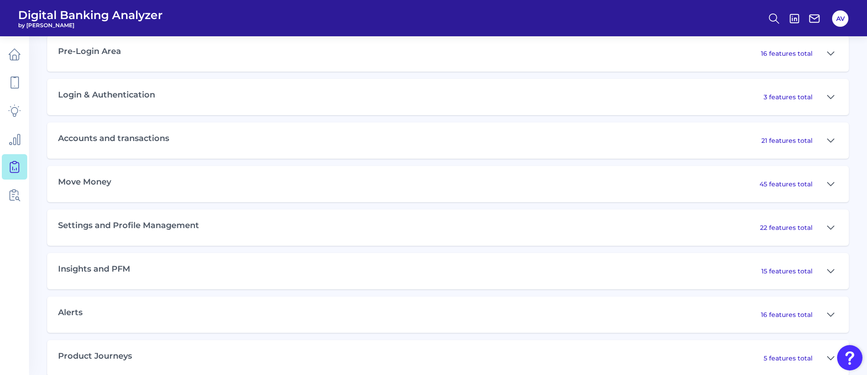
scroll to position [484, 0]
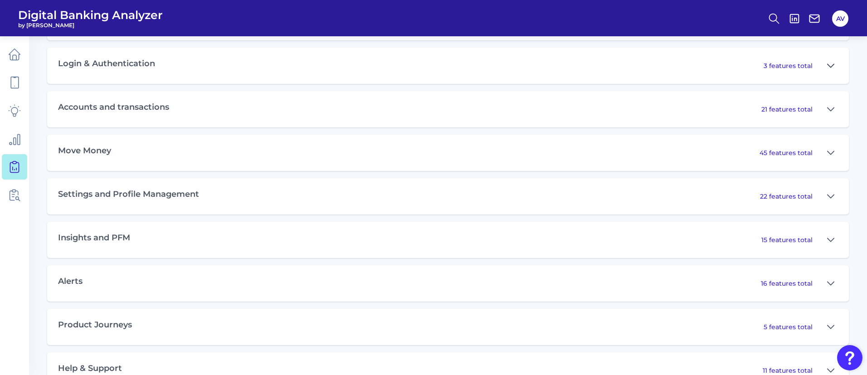
click at [832, 64] on icon at bounding box center [830, 65] width 7 height 11
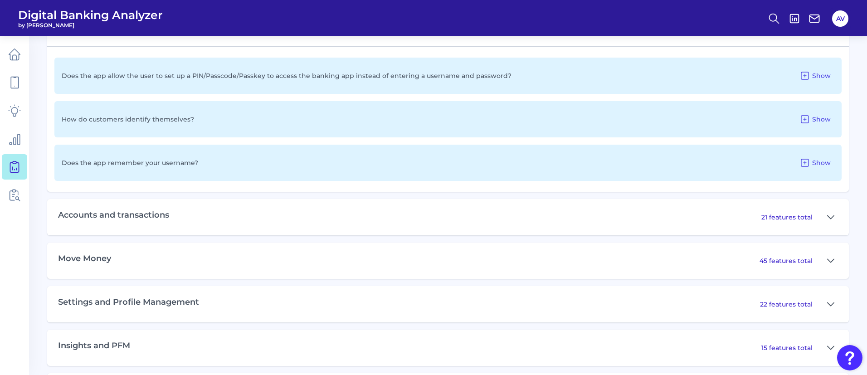
scroll to position [552, 0]
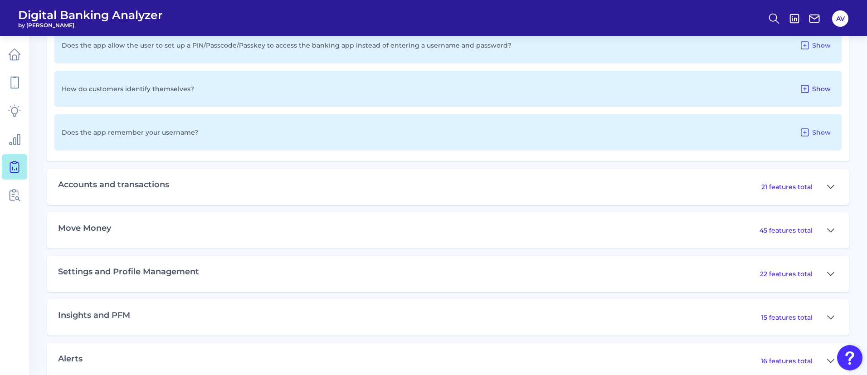
click at [811, 88] on button "Show" at bounding box center [814, 89] width 39 height 15
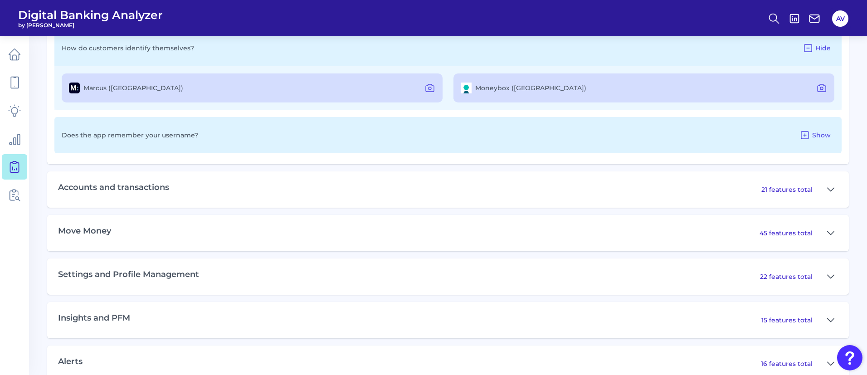
scroll to position [620, 0]
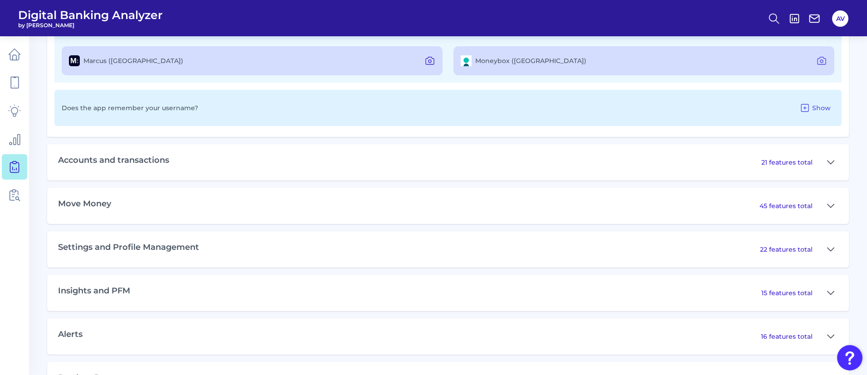
click at [430, 63] on icon at bounding box center [429, 60] width 11 height 11
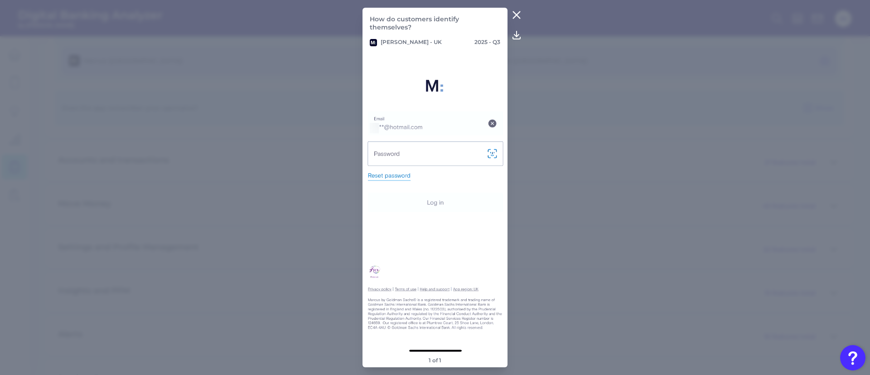
click at [516, 12] on icon at bounding box center [516, 15] width 11 height 11
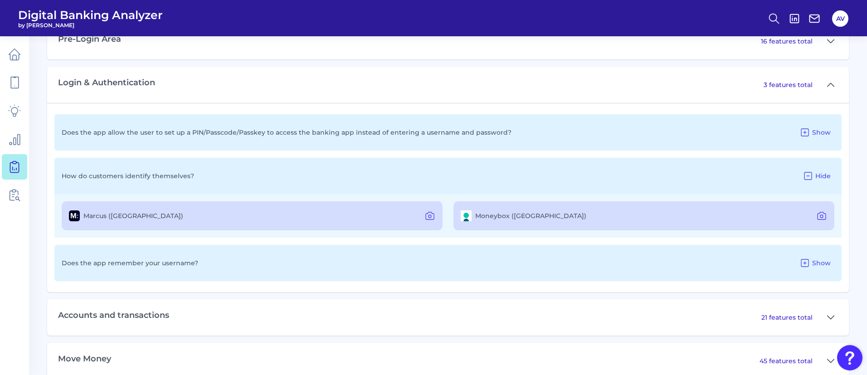
scroll to position [484, 0]
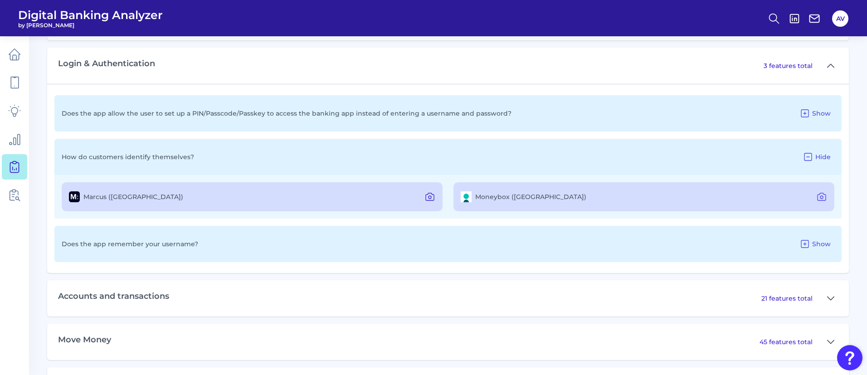
click at [431, 196] on icon at bounding box center [429, 197] width 3 height 3
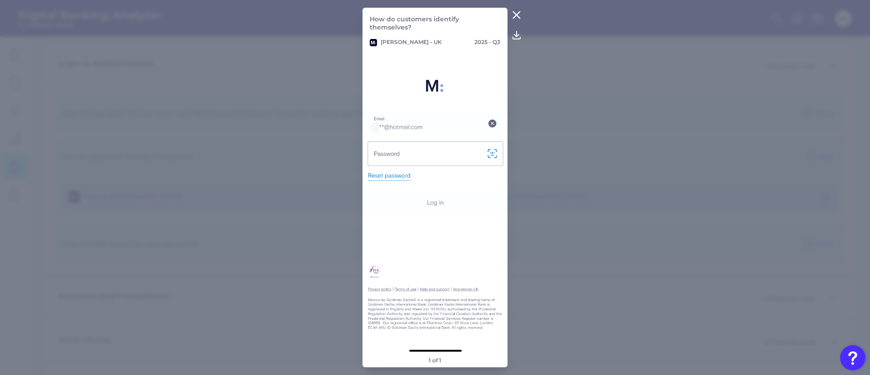
click at [516, 15] on icon at bounding box center [516, 15] width 7 height 7
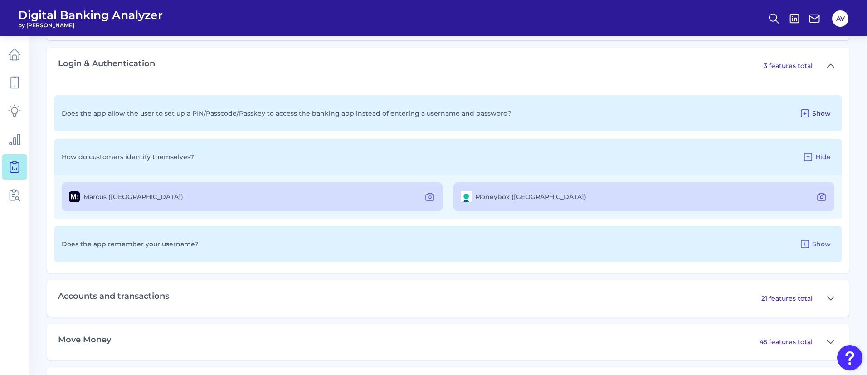
click at [813, 112] on span "Show" at bounding box center [821, 113] width 19 height 8
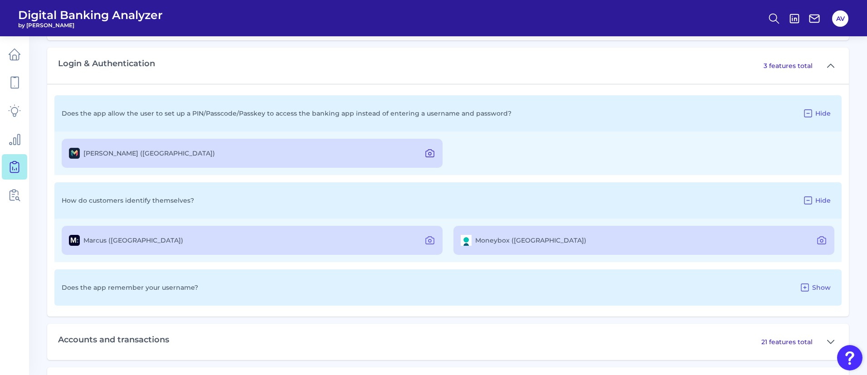
click at [427, 153] on icon at bounding box center [429, 153] width 11 height 11
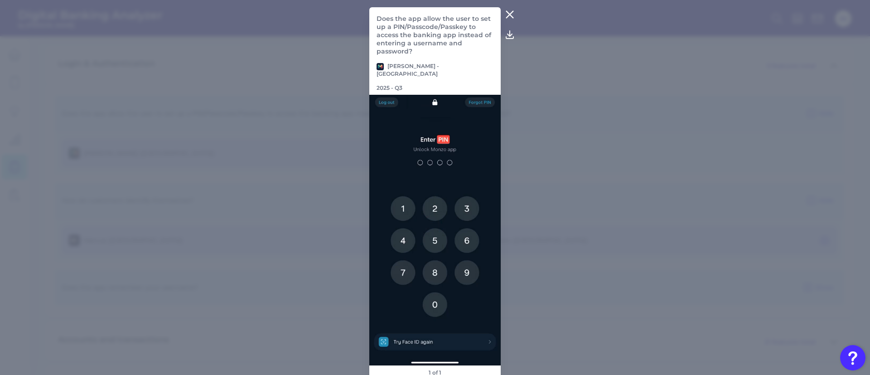
click at [506, 20] on icon at bounding box center [509, 14] width 11 height 11
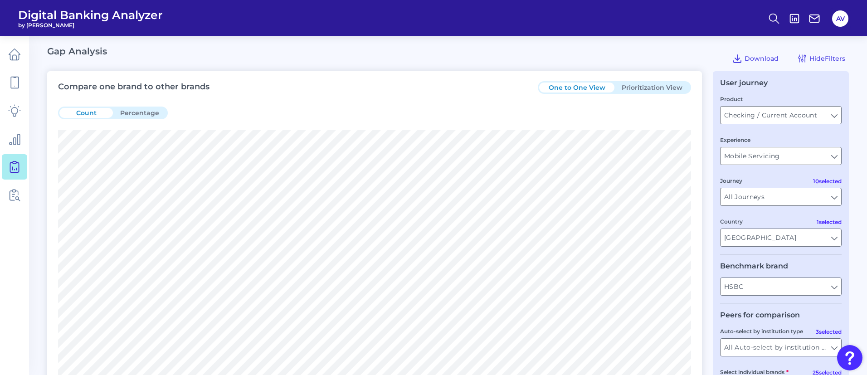
scroll to position [0, 0]
click at [641, 91] on button "Prioritization View" at bounding box center [651, 89] width 75 height 10
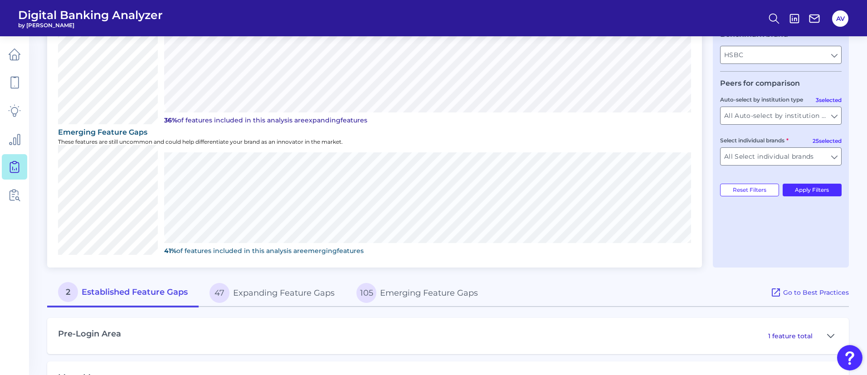
scroll to position [270, 0]
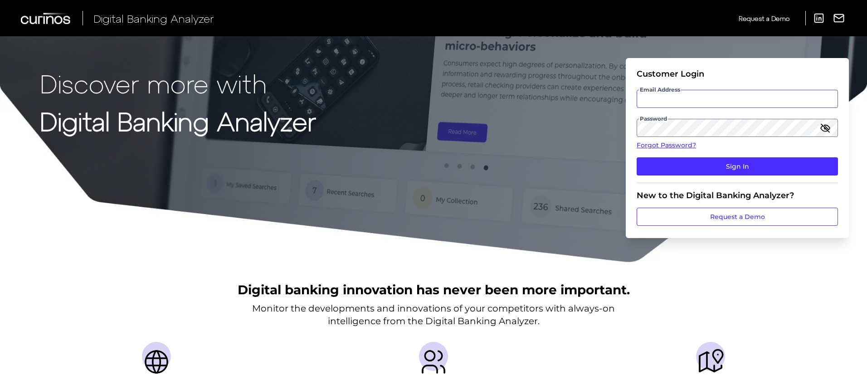
type input "[PERSON_NAME][EMAIL_ADDRESS][DOMAIN_NAME]"
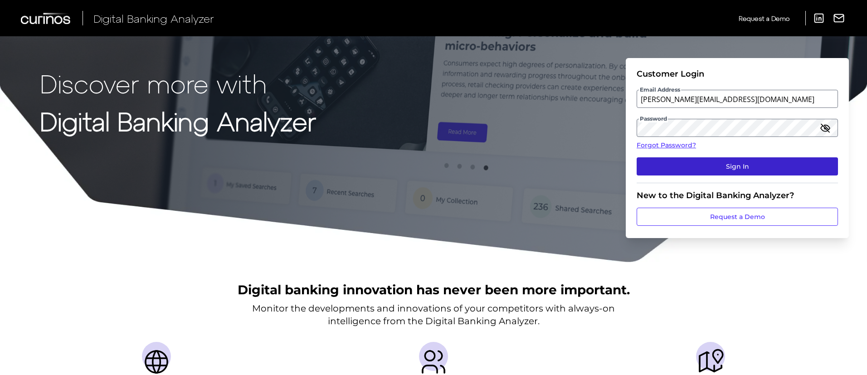
drag, startPoint x: 688, startPoint y: 155, endPoint x: 676, endPoint y: 162, distance: 13.4
click at [688, 156] on fieldset "Customer Login Email Address [EMAIL_ADDRESS][DOMAIN_NAME] Password Forgot Passw…" at bounding box center [736, 126] width 201 height 114
click at [673, 164] on button "Sign In" at bounding box center [736, 166] width 201 height 18
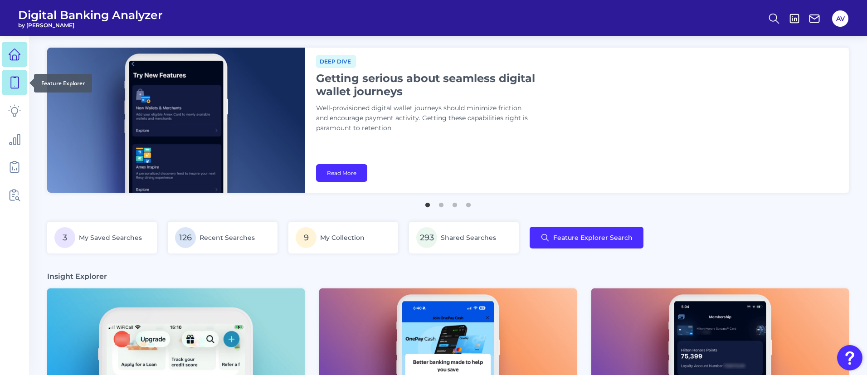
click at [20, 74] on link at bounding box center [14, 82] width 25 height 25
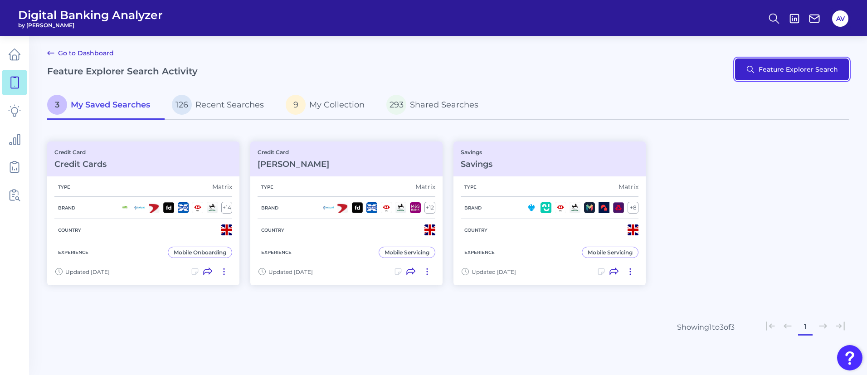
click at [773, 76] on button "Feature Explorer Search" at bounding box center [792, 69] width 114 height 22
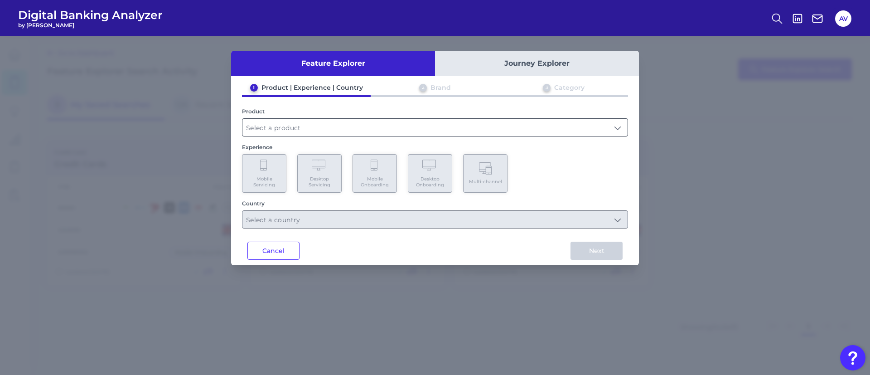
click at [279, 125] on input "text" at bounding box center [434, 127] width 385 height 17
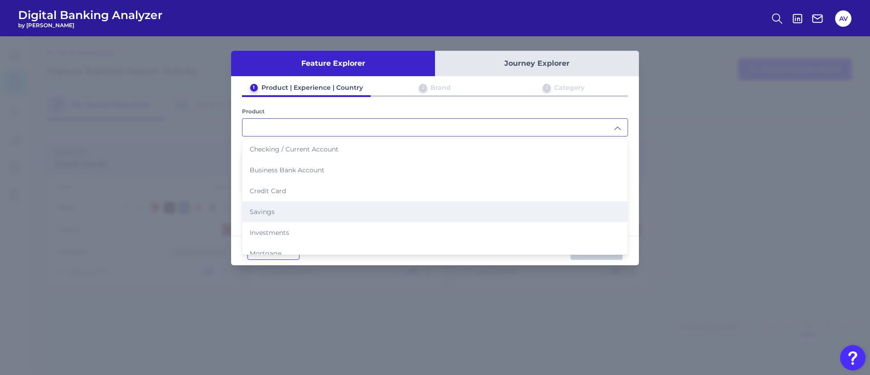
click at [302, 208] on li "Savings" at bounding box center [434, 211] width 385 height 21
type input "Savings"
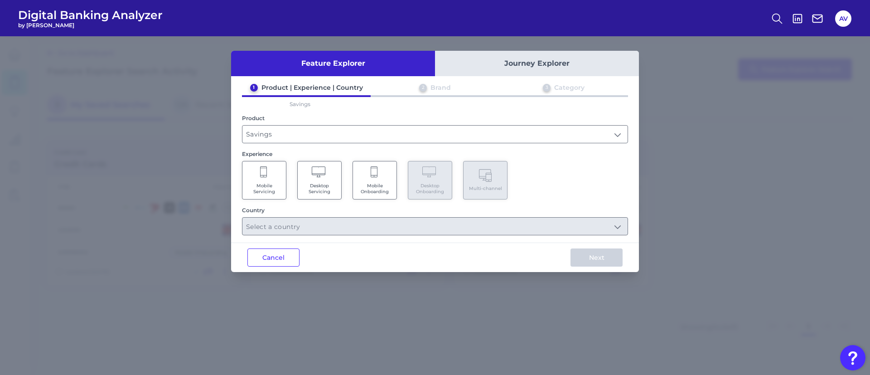
click at [283, 183] on Servicing "Mobile Servicing" at bounding box center [264, 180] width 44 height 39
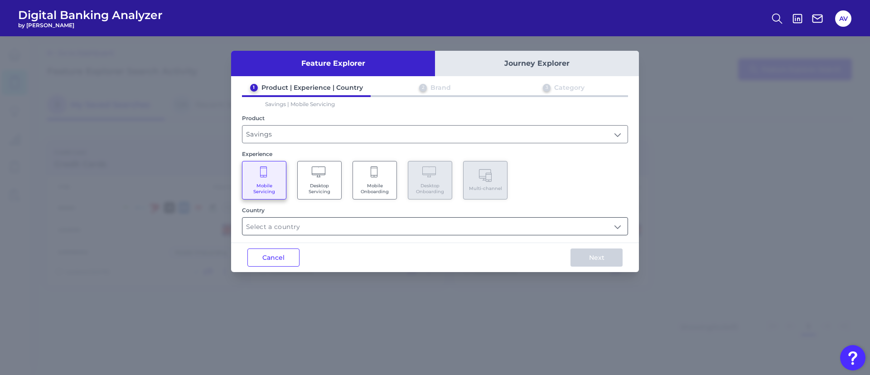
click at [288, 219] on input "text" at bounding box center [434, 226] width 385 height 17
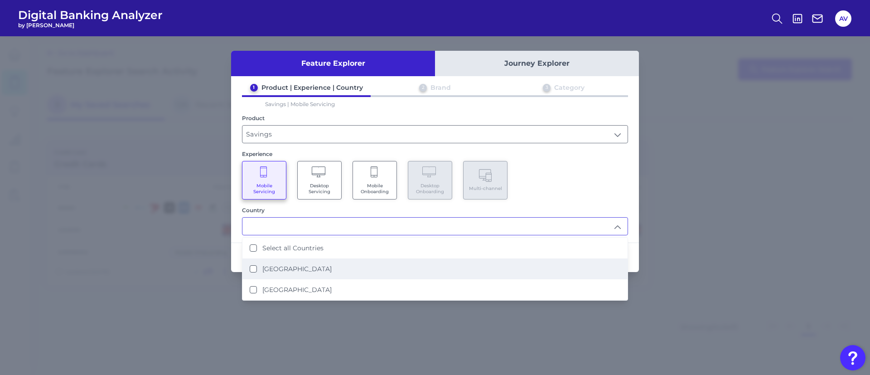
click at [296, 270] on label "[GEOGRAPHIC_DATA]" at bounding box center [296, 269] width 69 height 8
type input "[GEOGRAPHIC_DATA]"
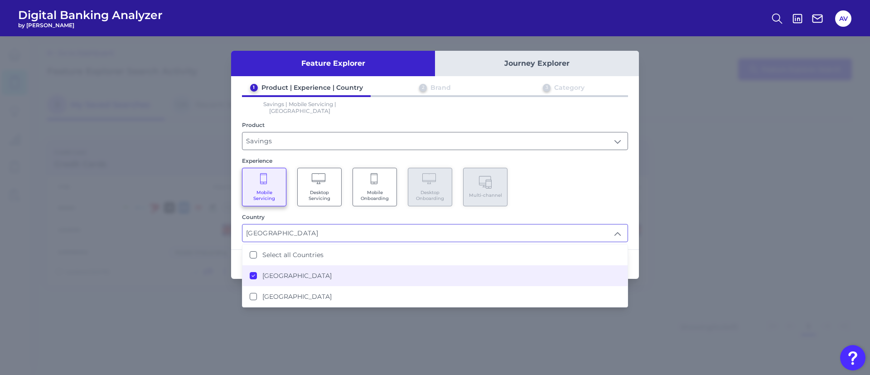
scroll to position [0, 0]
click at [546, 184] on div "Mobile Servicing Desktop Servicing Mobile Onboarding Desktop Onboarding Multi-c…" at bounding box center [435, 187] width 386 height 39
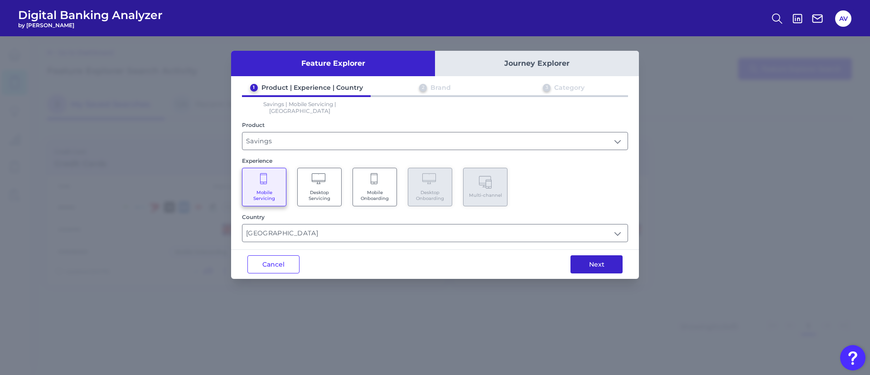
click at [600, 264] on button "Next" at bounding box center [597, 264] width 52 height 18
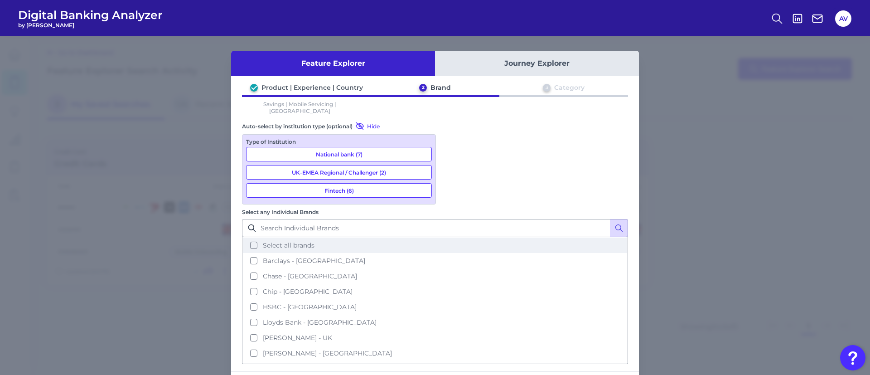
click at [315, 241] on span "Select all brands" at bounding box center [289, 245] width 52 height 8
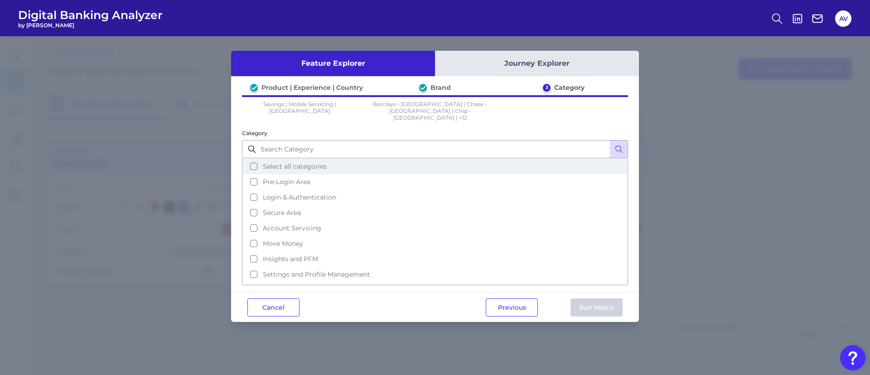
click at [355, 159] on button "Select all categories" at bounding box center [435, 166] width 384 height 15
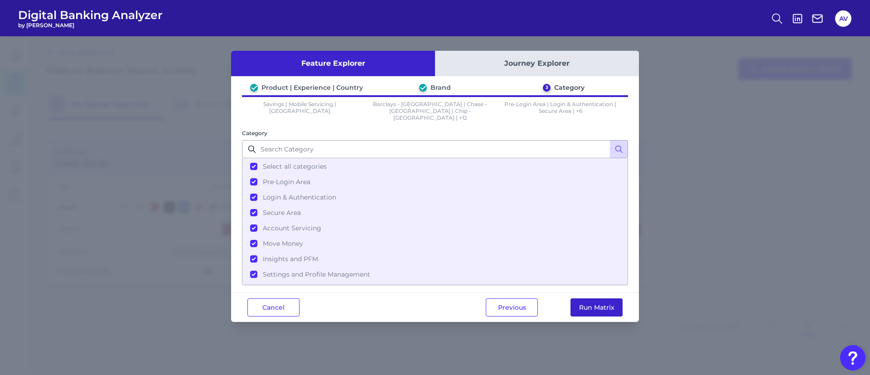
click at [585, 299] on button "Run Matrix" at bounding box center [597, 307] width 52 height 18
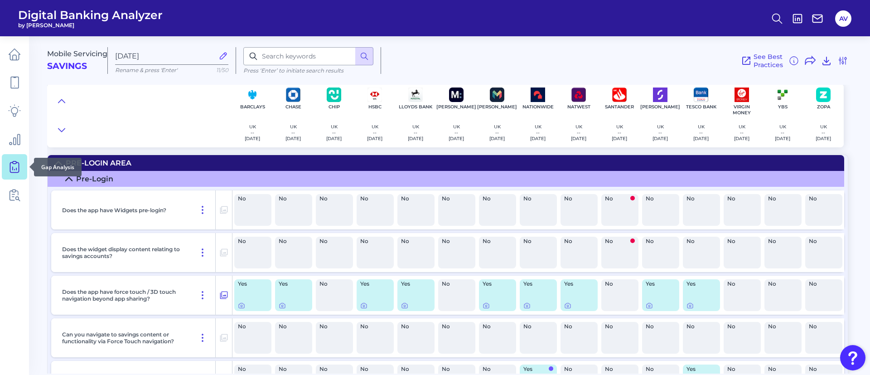
click at [13, 163] on icon at bounding box center [15, 165] width 4 height 9
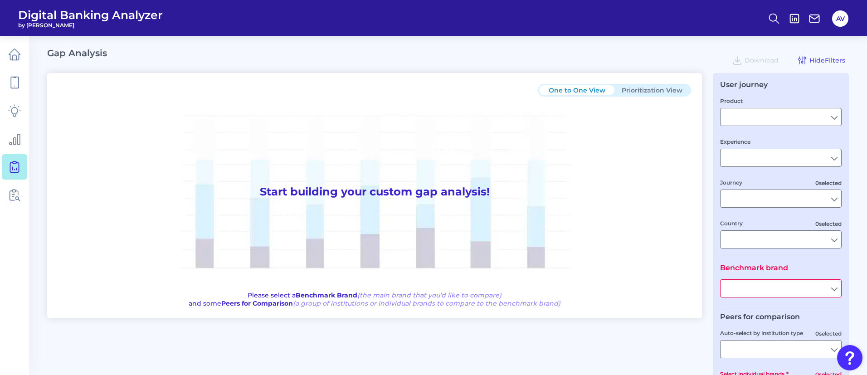
type input "Checking / Current Account"
type input "Mobile Servicing"
type input "Pre-Login Area, New Customer Onboarding, Login & Authentication, Accounts and t…"
type input "[GEOGRAPHIC_DATA]"
type input "All Select individual brands"
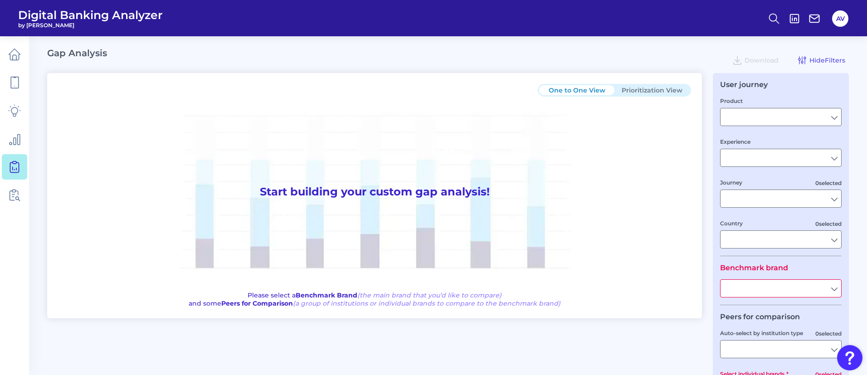
type input "All Journeys"
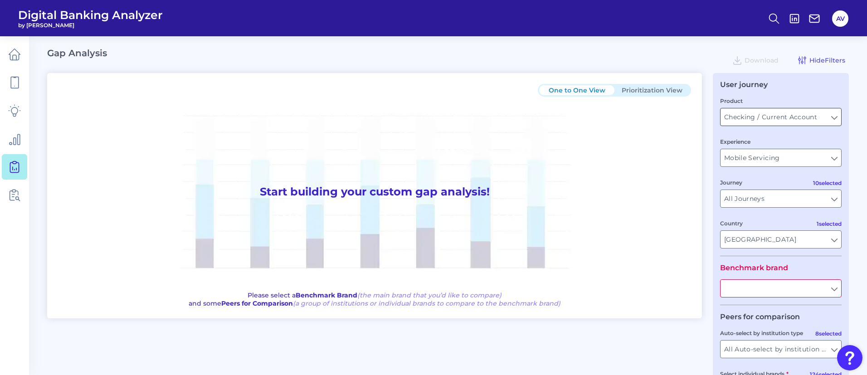
click at [746, 119] on input "Checking / Current Account" at bounding box center [780, 116] width 121 height 17
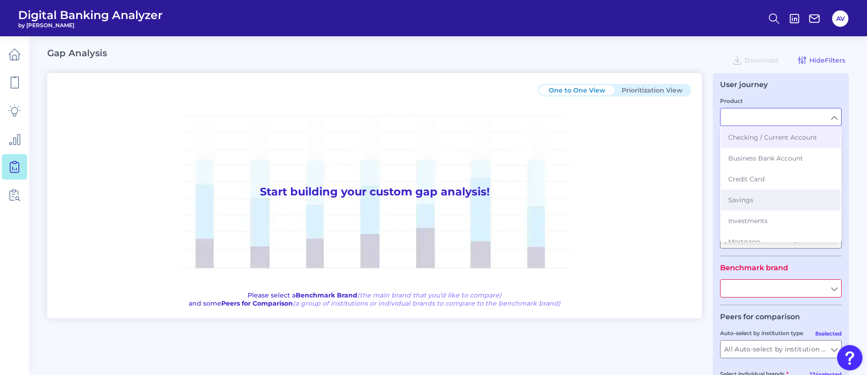
click at [758, 192] on button "Savings" at bounding box center [781, 199] width 120 height 21
type input "Savings"
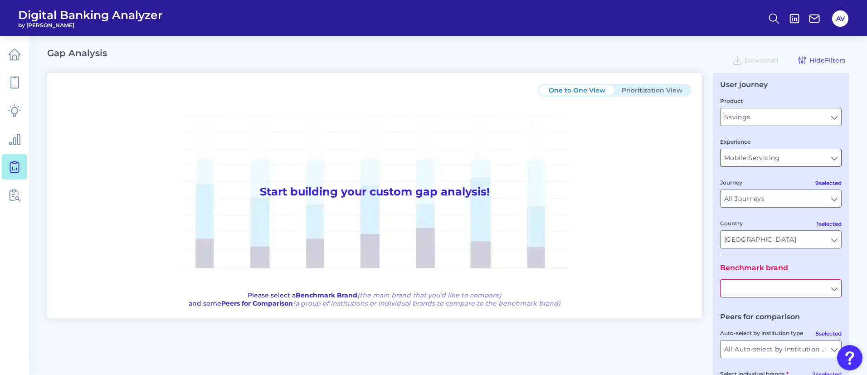
click at [791, 154] on input "Mobile Servicing" at bounding box center [780, 157] width 121 height 17
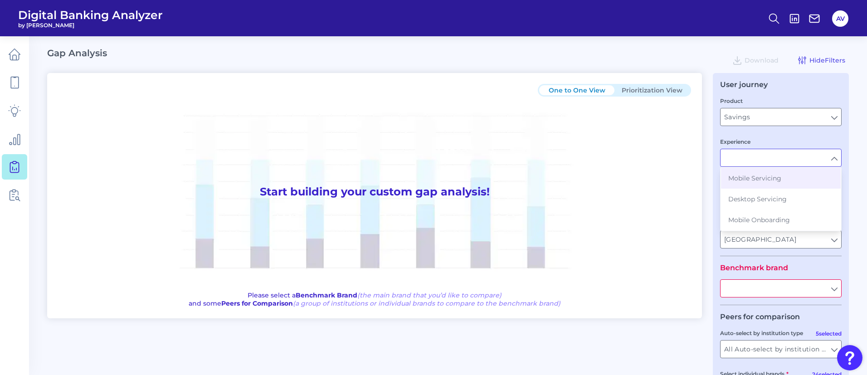
click at [785, 132] on fieldset "Product Savings Savings Experience Mobile Servicing Desktop Servicing Mobile On…" at bounding box center [780, 176] width 121 height 160
type input "Mobile Servicing"
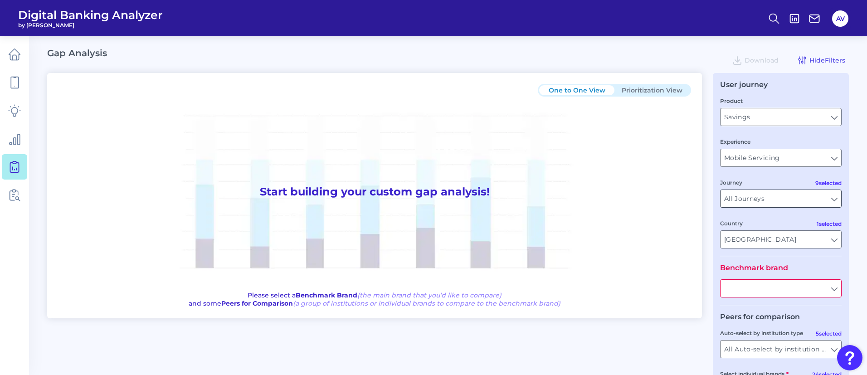
click at [774, 200] on input "All Journeys" at bounding box center [780, 198] width 121 height 17
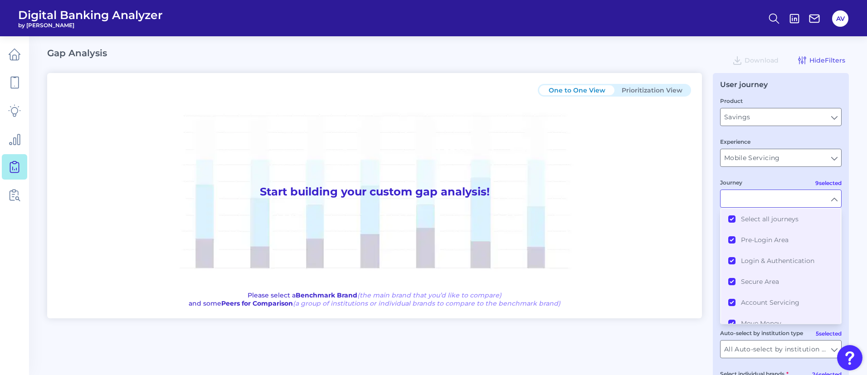
click at [766, 167] on fieldset "Product Savings Savings Experience Mobile Servicing Mobile Servicing 9 selected…" at bounding box center [780, 176] width 121 height 160
type input "All Journeys"
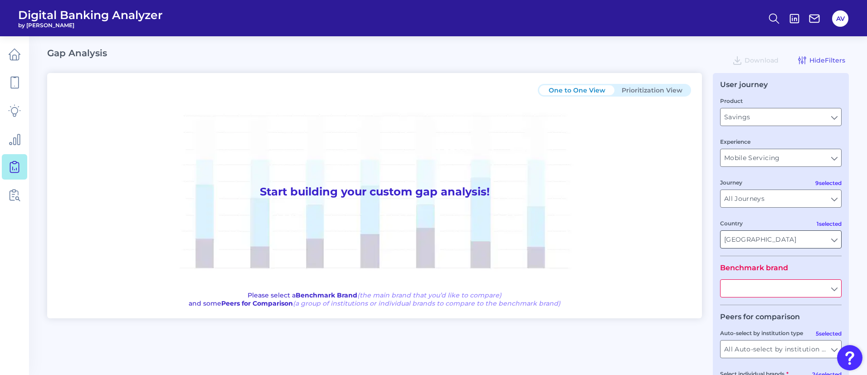
click at [765, 236] on input "[GEOGRAPHIC_DATA]" at bounding box center [780, 239] width 121 height 17
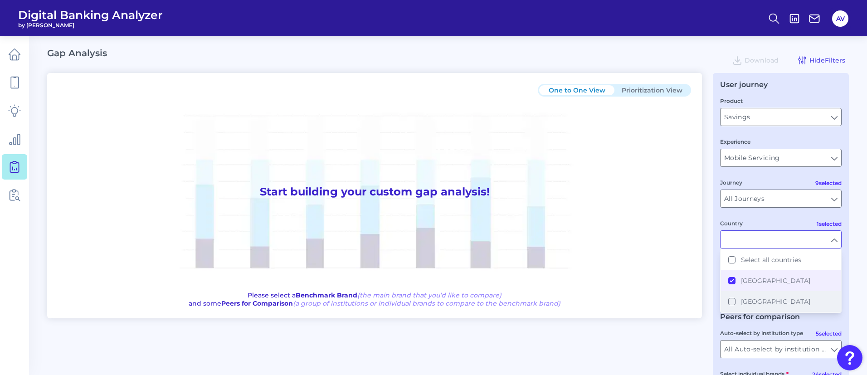
click at [734, 302] on button "[GEOGRAPHIC_DATA]" at bounding box center [781, 301] width 120 height 21
click at [729, 283] on button "[GEOGRAPHIC_DATA]" at bounding box center [781, 280] width 120 height 21
click at [756, 229] on div "Country" at bounding box center [780, 233] width 121 height 30
click at [760, 217] on fieldset "Product Savings Savings Experience Mobile Servicing Mobile Servicing 9 selected…" at bounding box center [780, 176] width 121 height 160
type input "[GEOGRAPHIC_DATA]"
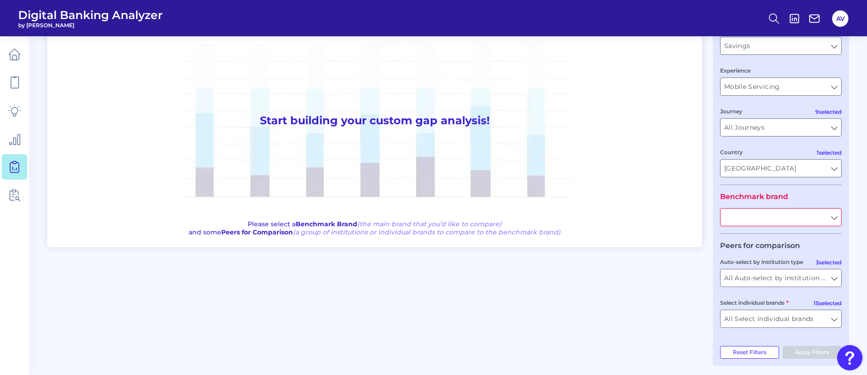
scroll to position [76, 0]
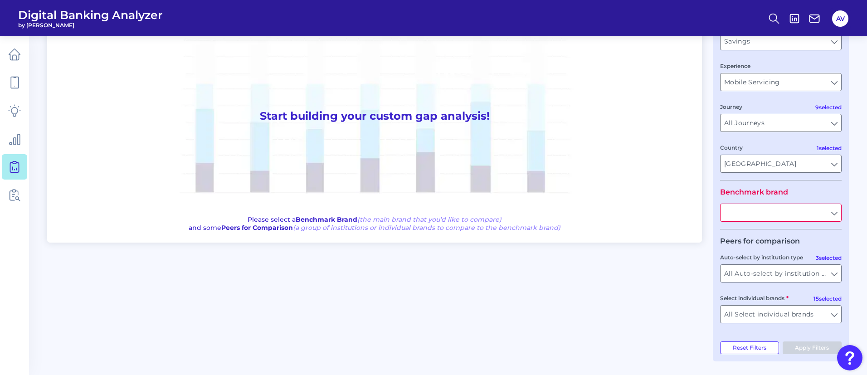
click at [790, 211] on input "text" at bounding box center [780, 212] width 121 height 17
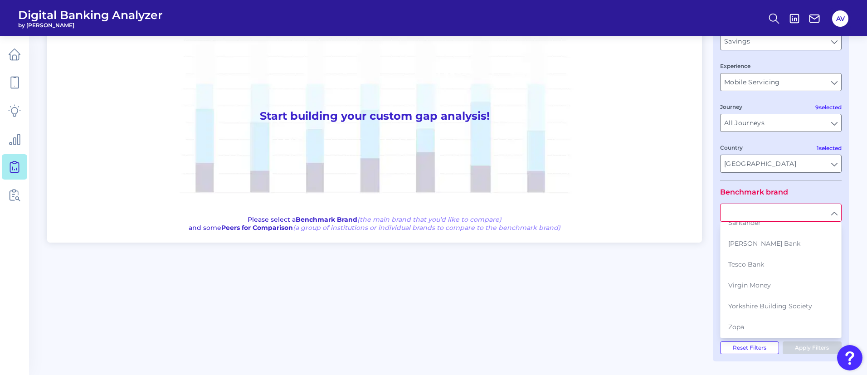
scroll to position [130, 0]
click at [516, 277] on div "One to One View Prioritization View Start building your custom gap analysis! Pl…" at bounding box center [447, 179] width 801 height 364
